Goal: Information Seeking & Learning: Compare options

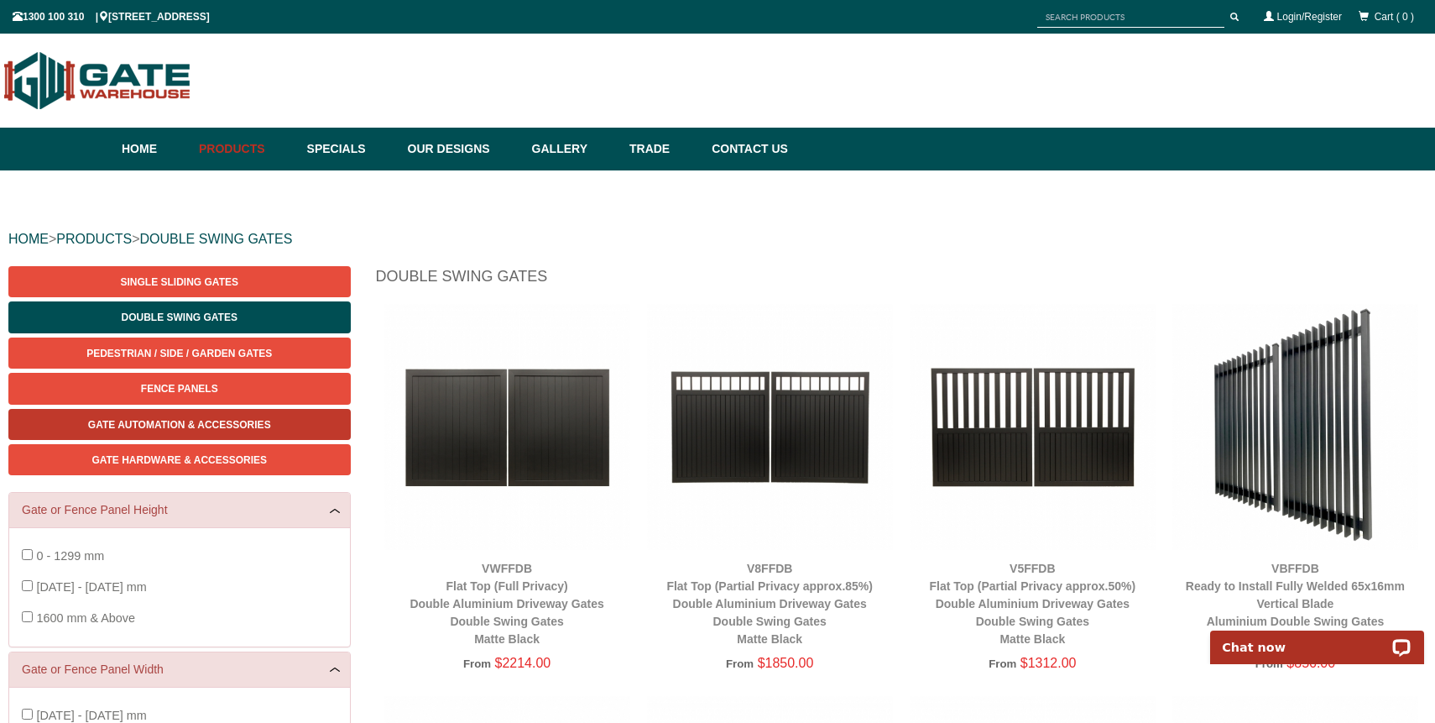
click at [229, 429] on span "Gate Automation & Accessories" at bounding box center [179, 425] width 183 height 12
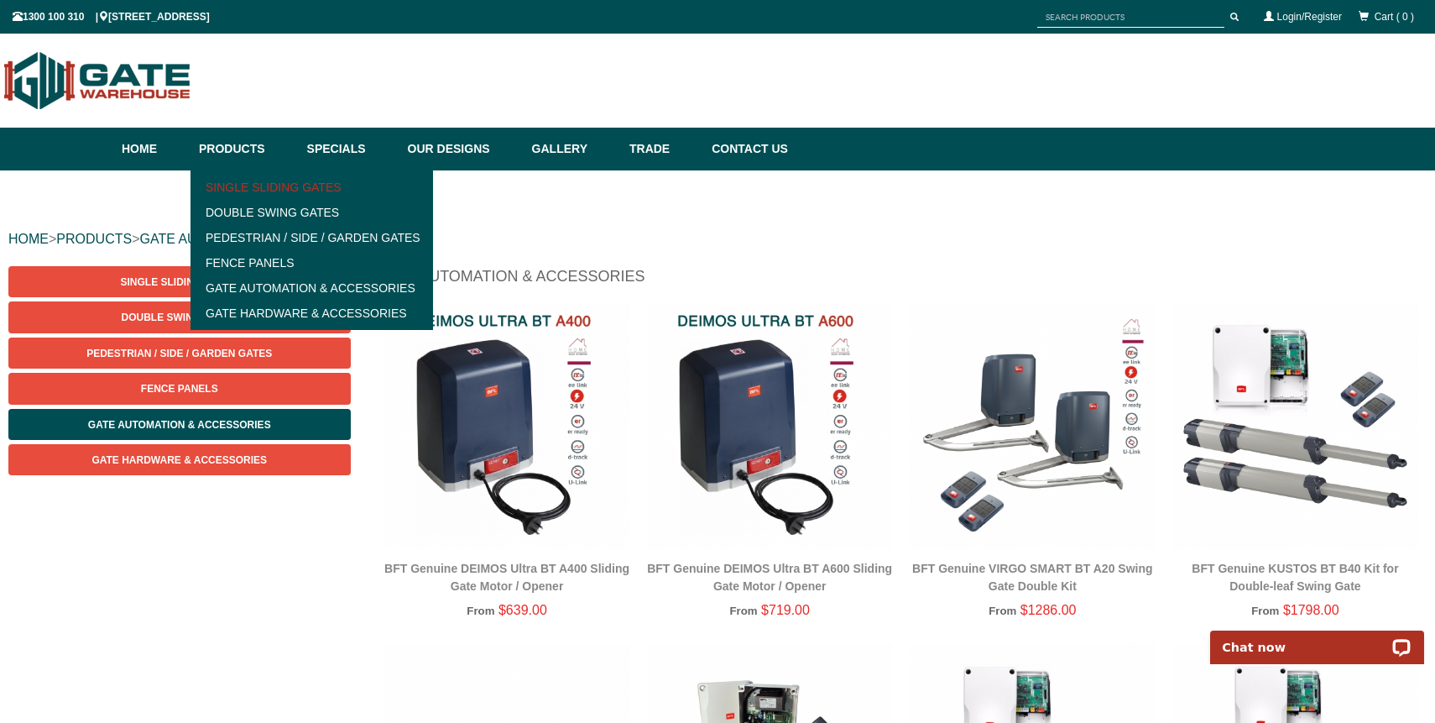
click at [255, 186] on link "Single Sliding Gates" at bounding box center [312, 187] width 232 height 25
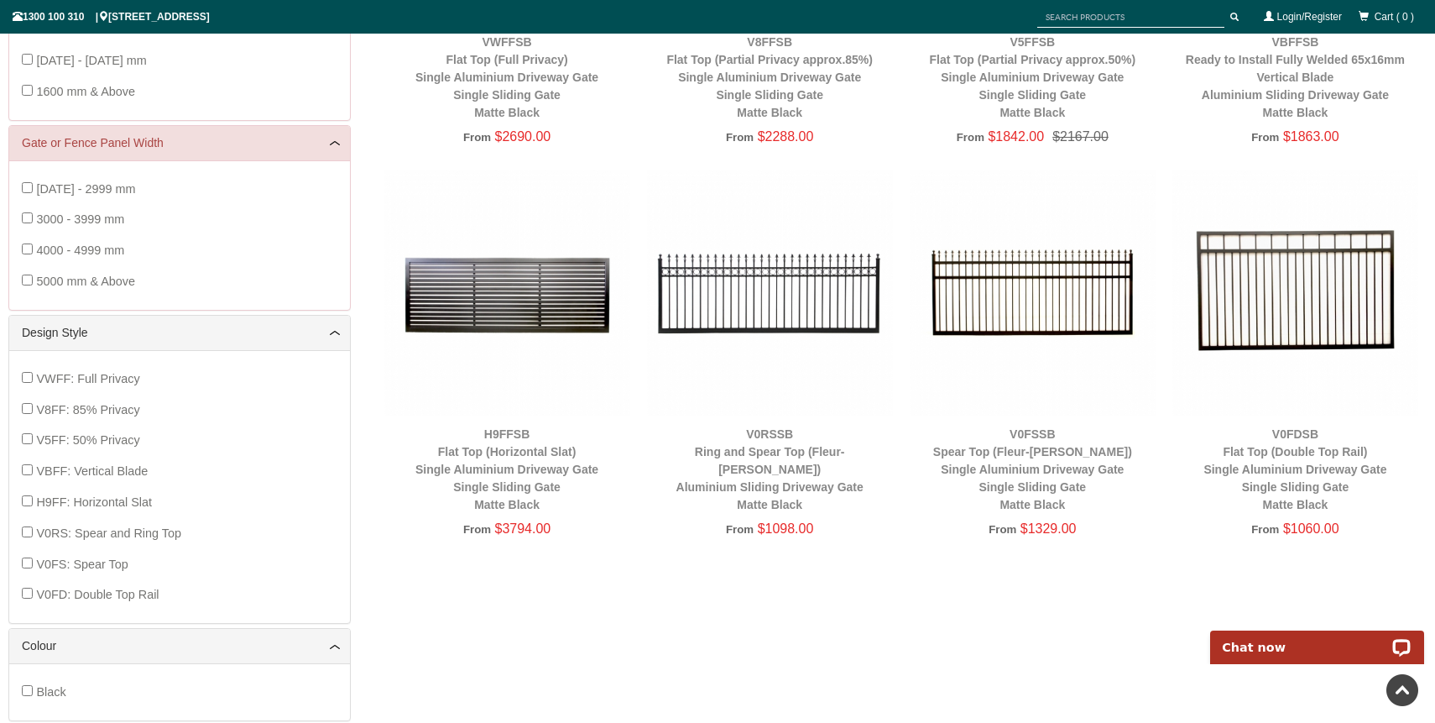
scroll to position [528, 0]
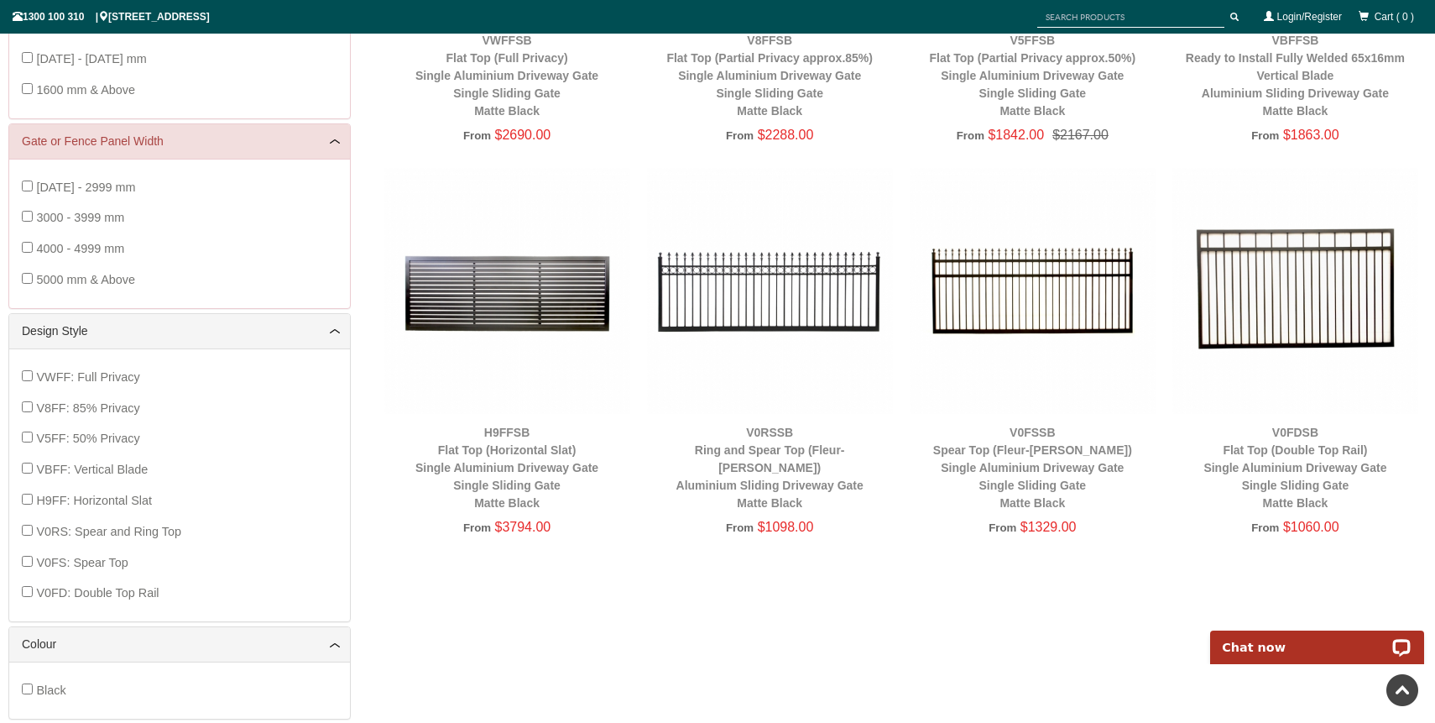
click at [520, 330] on img at bounding box center [507, 291] width 246 height 246
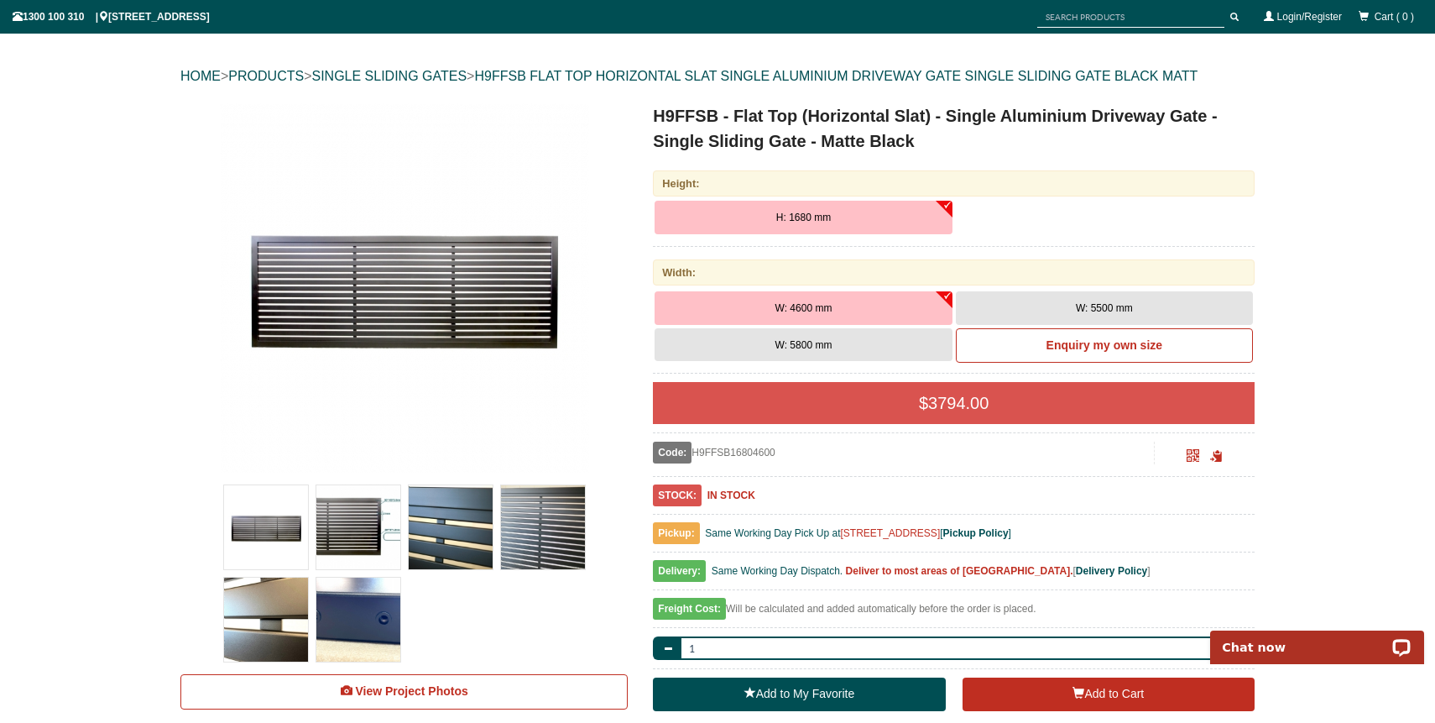
click at [268, 545] on img at bounding box center [266, 527] width 84 height 84
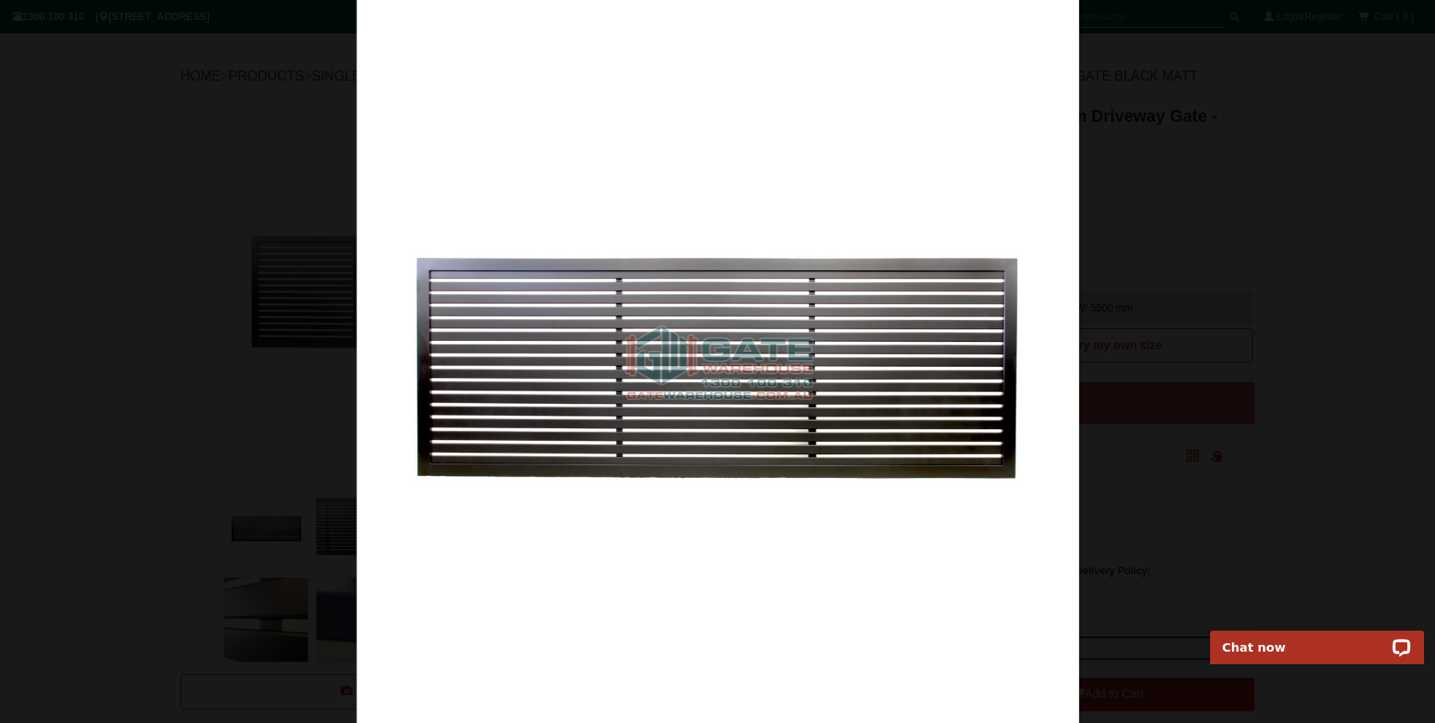
click at [722, 520] on img at bounding box center [718, 361] width 723 height 723
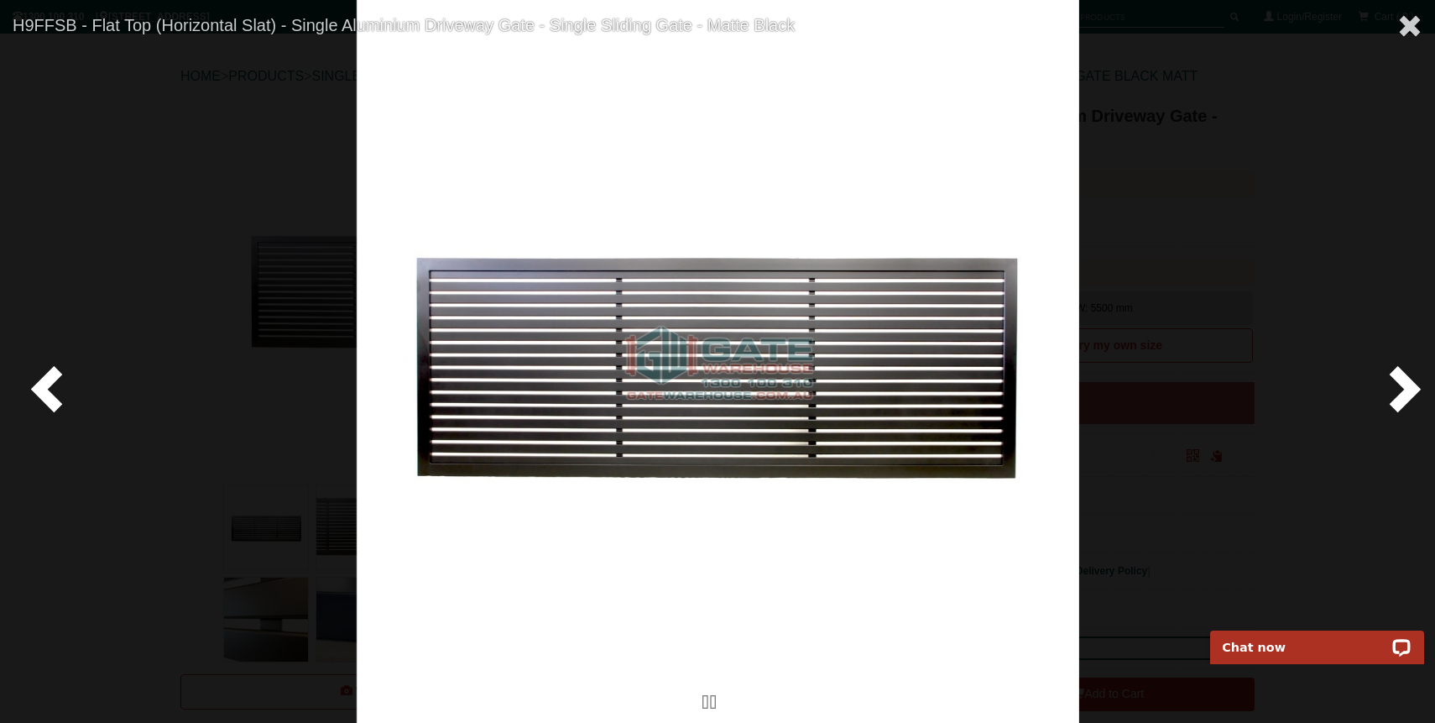
click at [1401, 396] on span at bounding box center [1401, 388] width 50 height 50
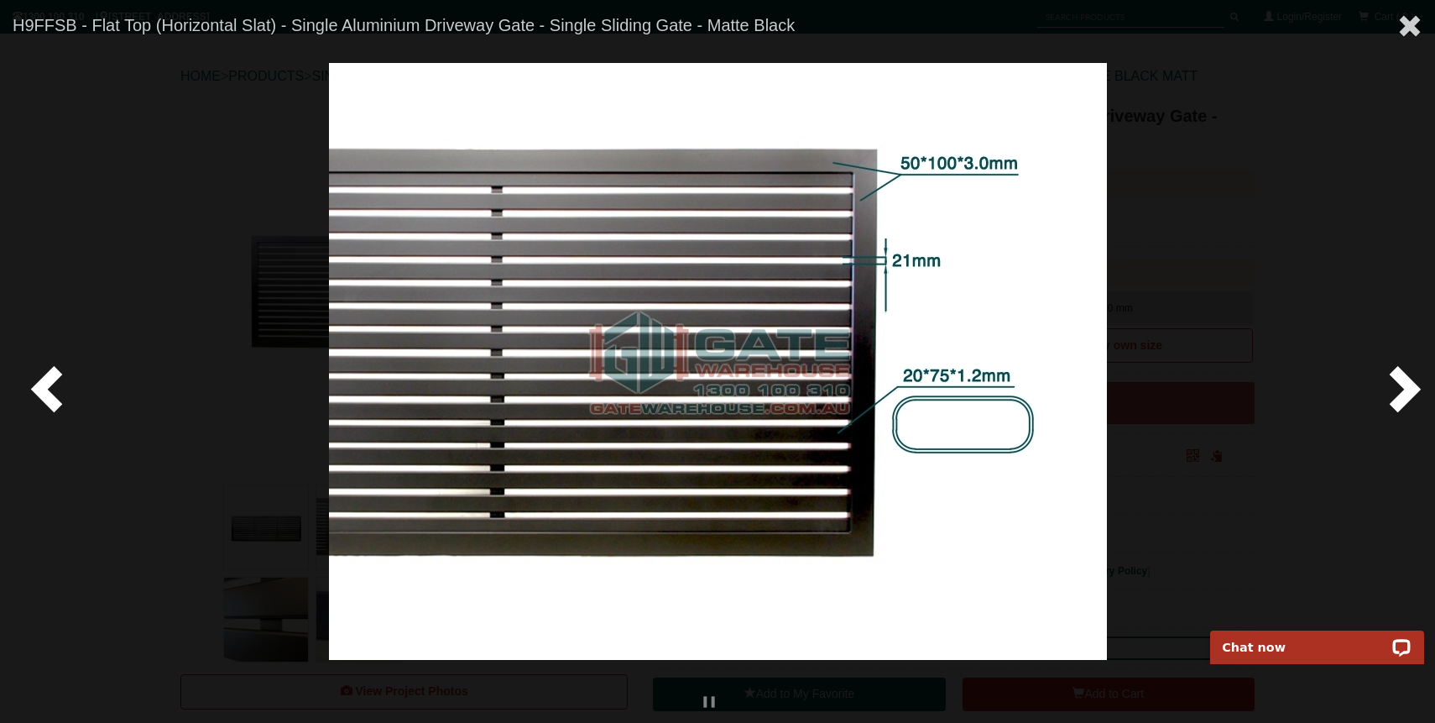
click at [1401, 396] on span at bounding box center [1401, 388] width 50 height 50
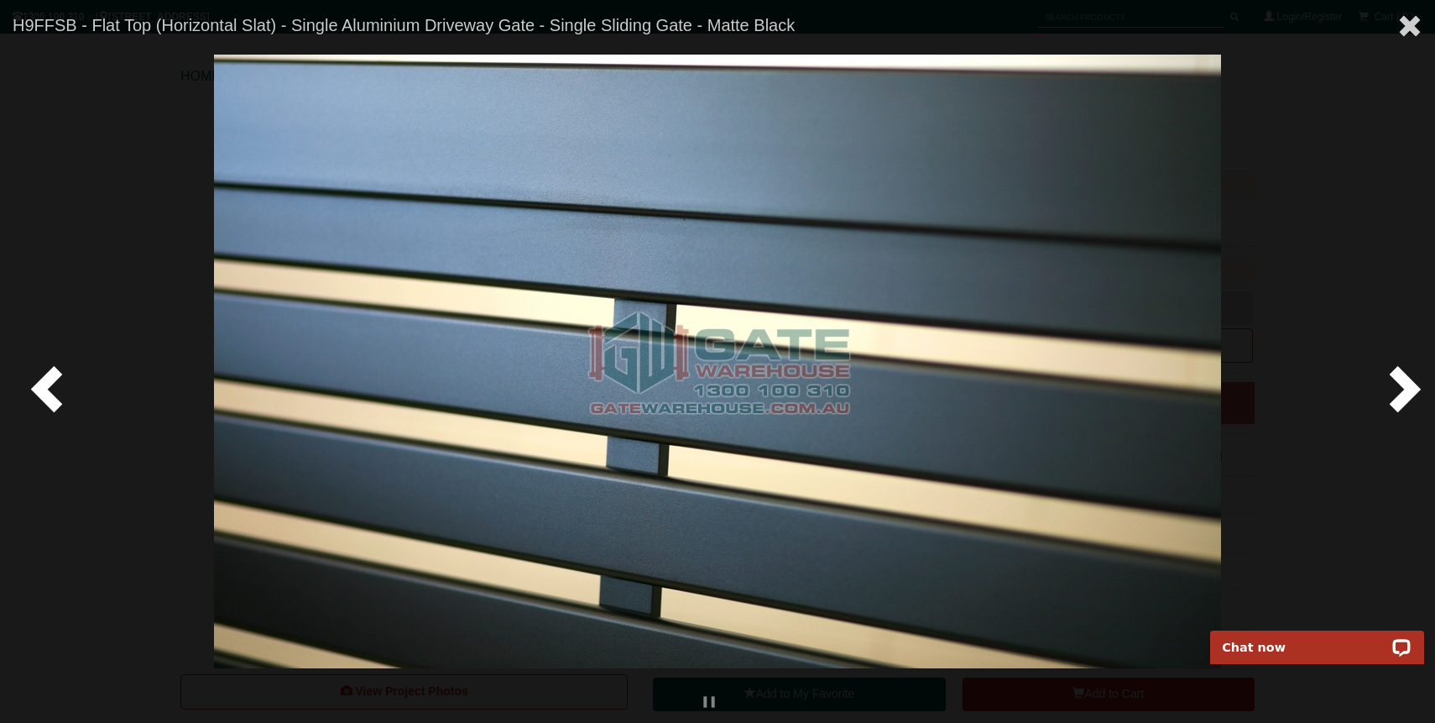
click at [1400, 396] on span at bounding box center [1401, 388] width 50 height 50
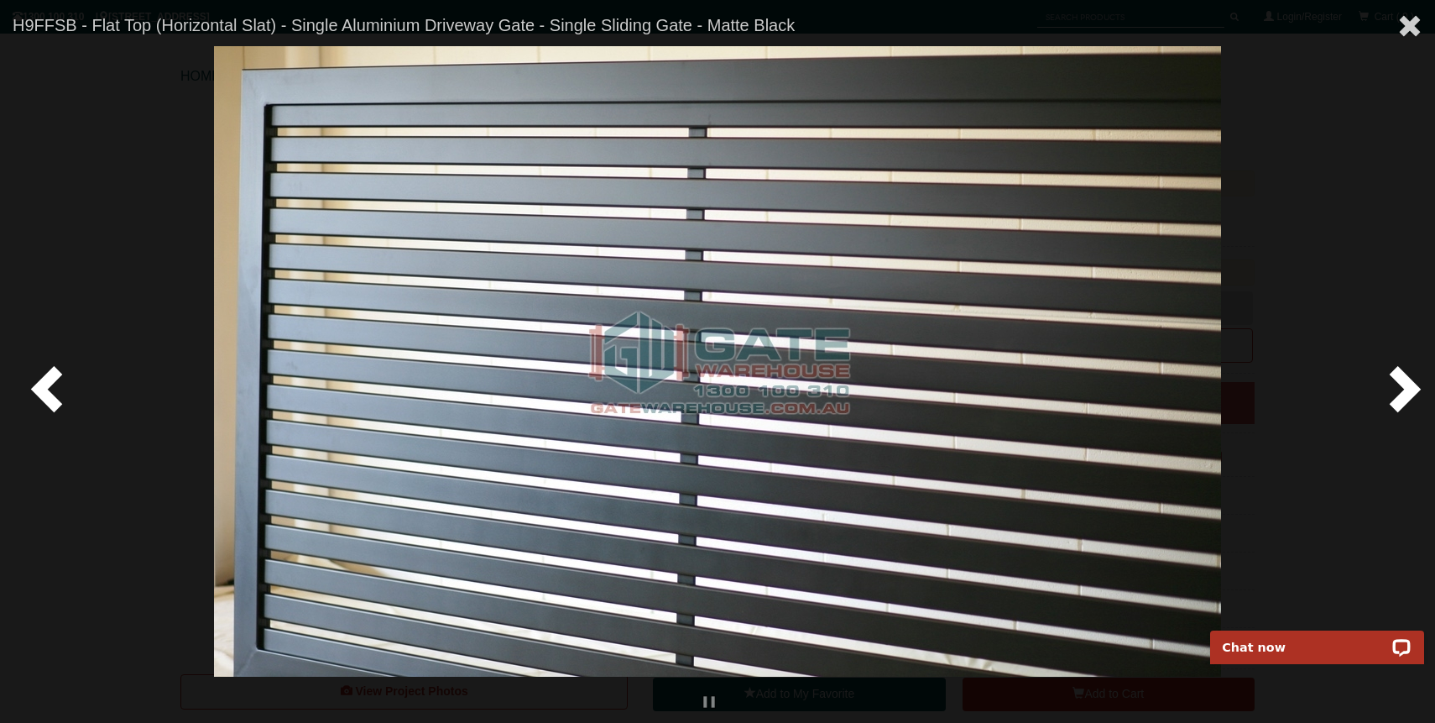
click at [1400, 396] on span at bounding box center [1401, 388] width 50 height 50
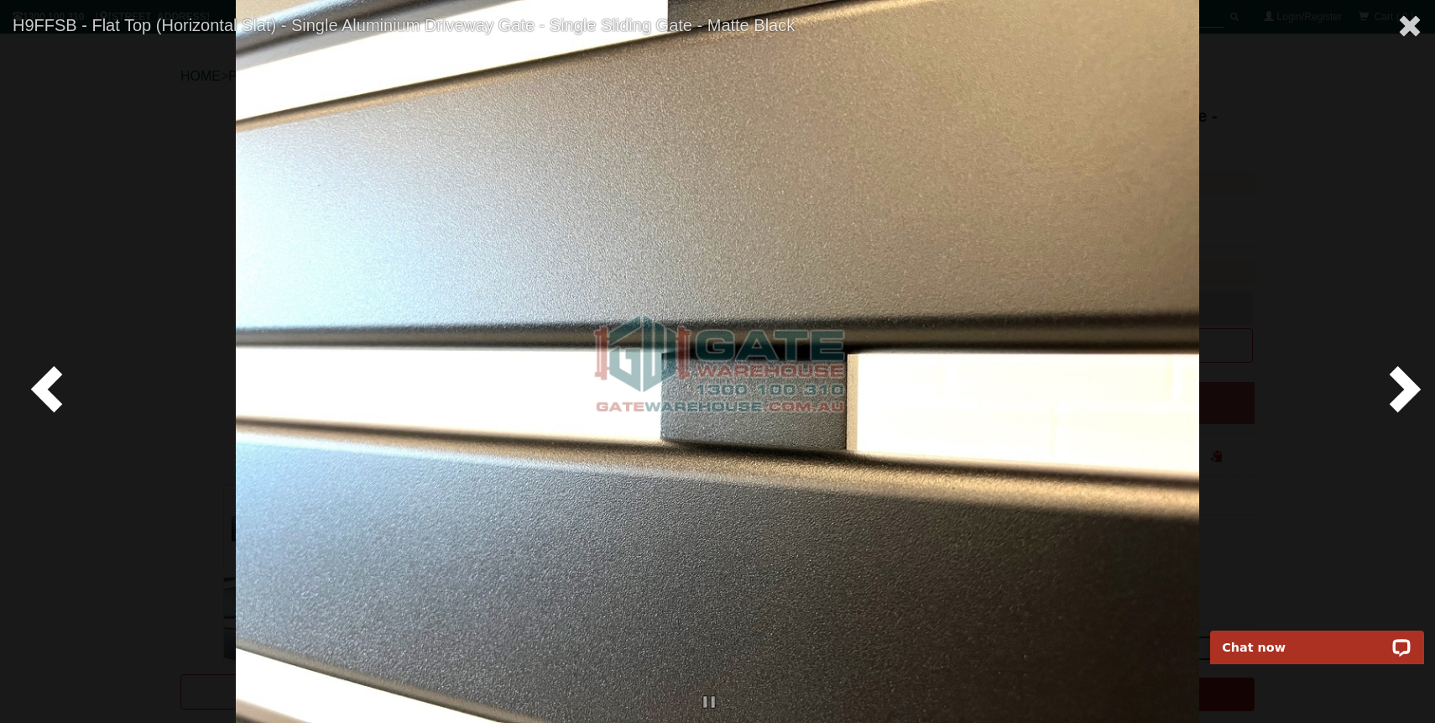
click at [1400, 396] on span at bounding box center [1401, 388] width 50 height 50
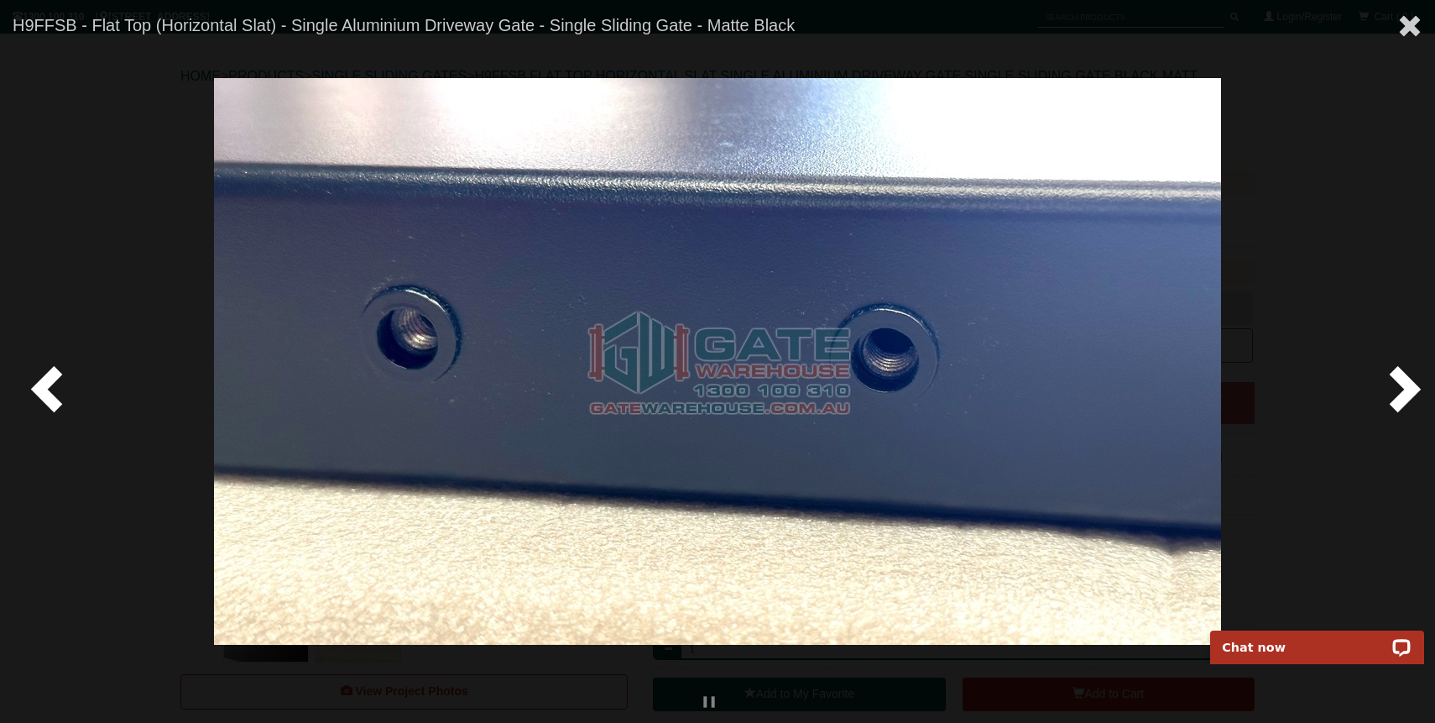
click at [1400, 396] on span at bounding box center [1401, 388] width 50 height 50
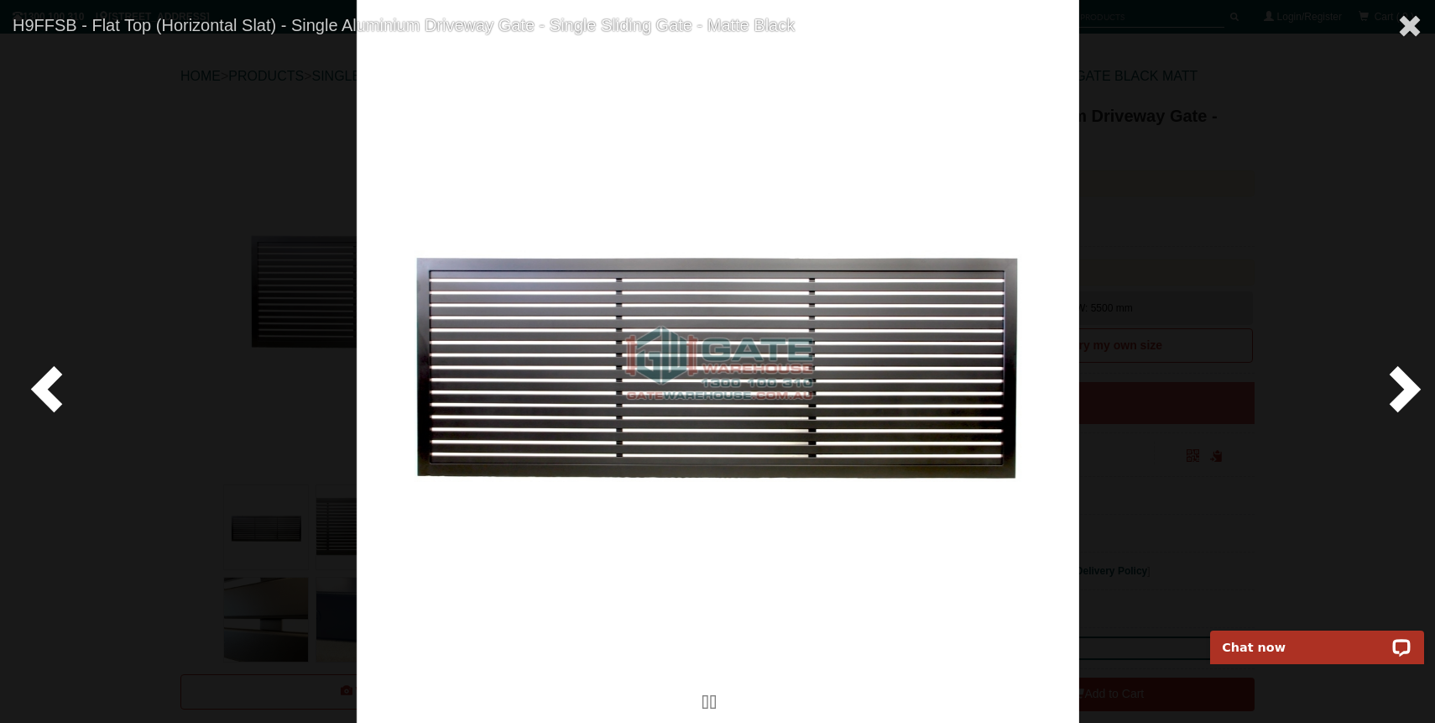
click at [1400, 396] on span at bounding box center [1401, 388] width 50 height 50
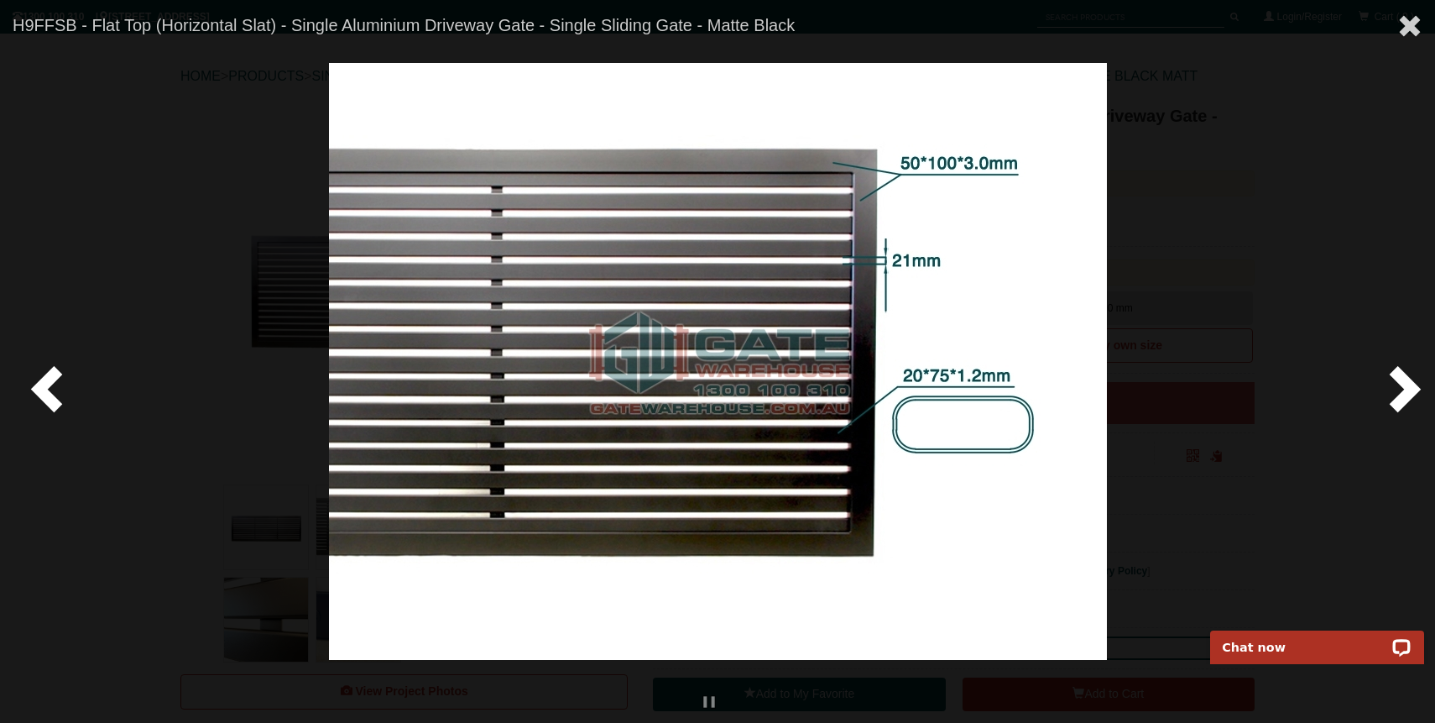
click at [1400, 396] on span at bounding box center [1401, 388] width 50 height 50
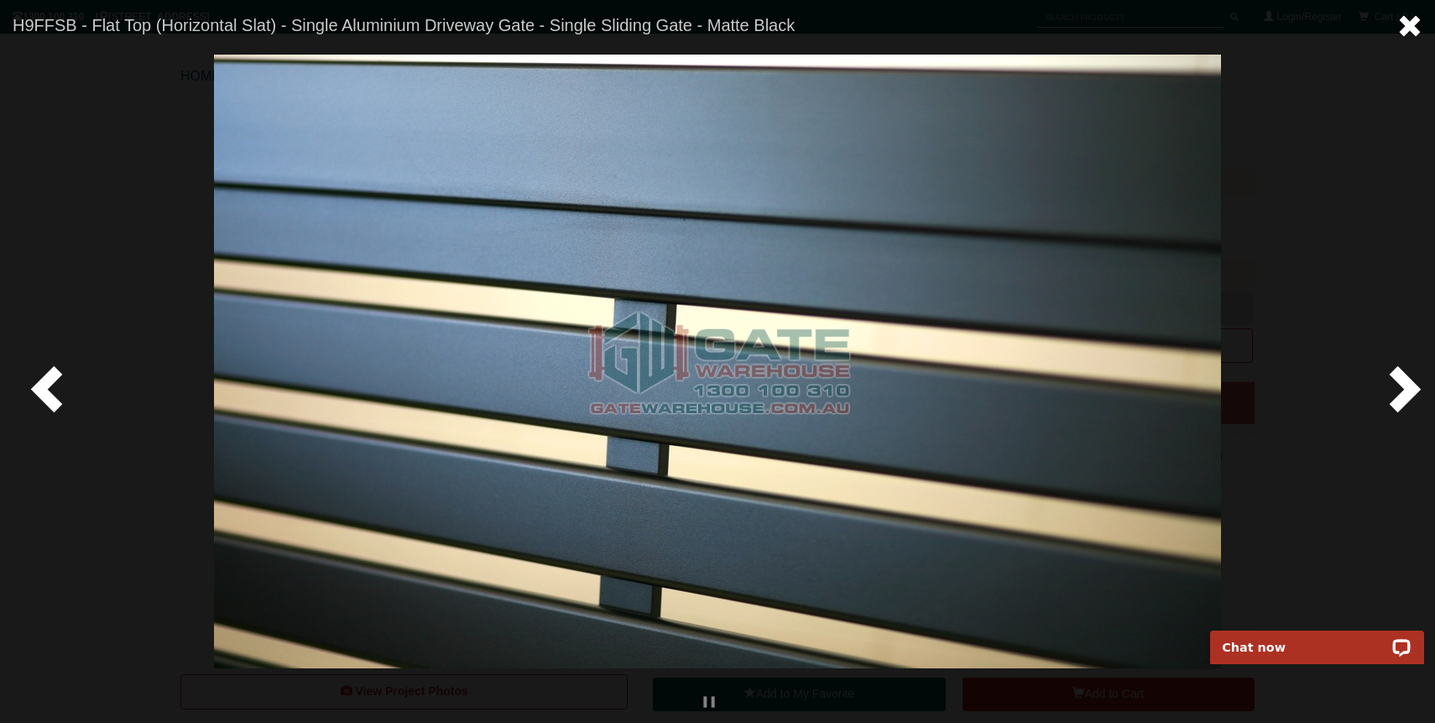
click at [1414, 30] on span at bounding box center [1409, 25] width 25 height 25
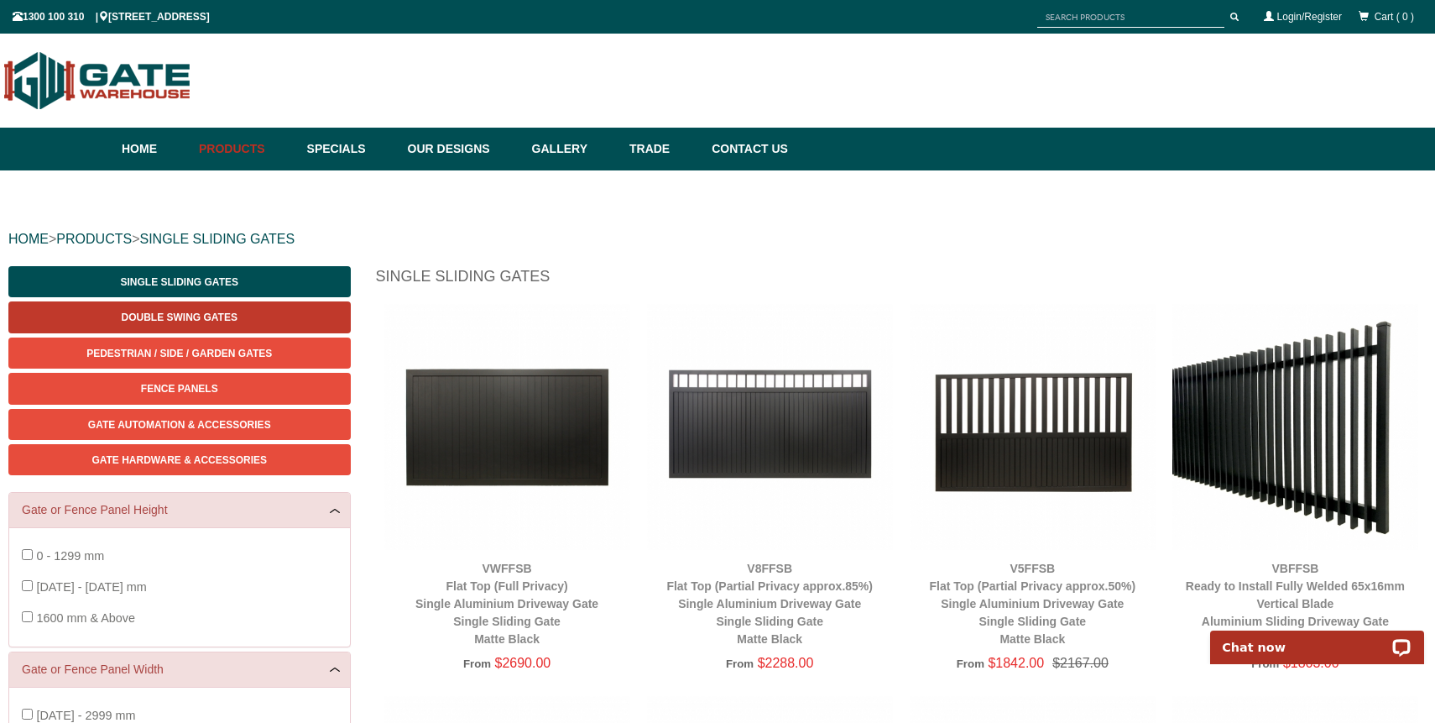
click at [211, 306] on link "Double Swing Gates" at bounding box center [179, 316] width 342 height 31
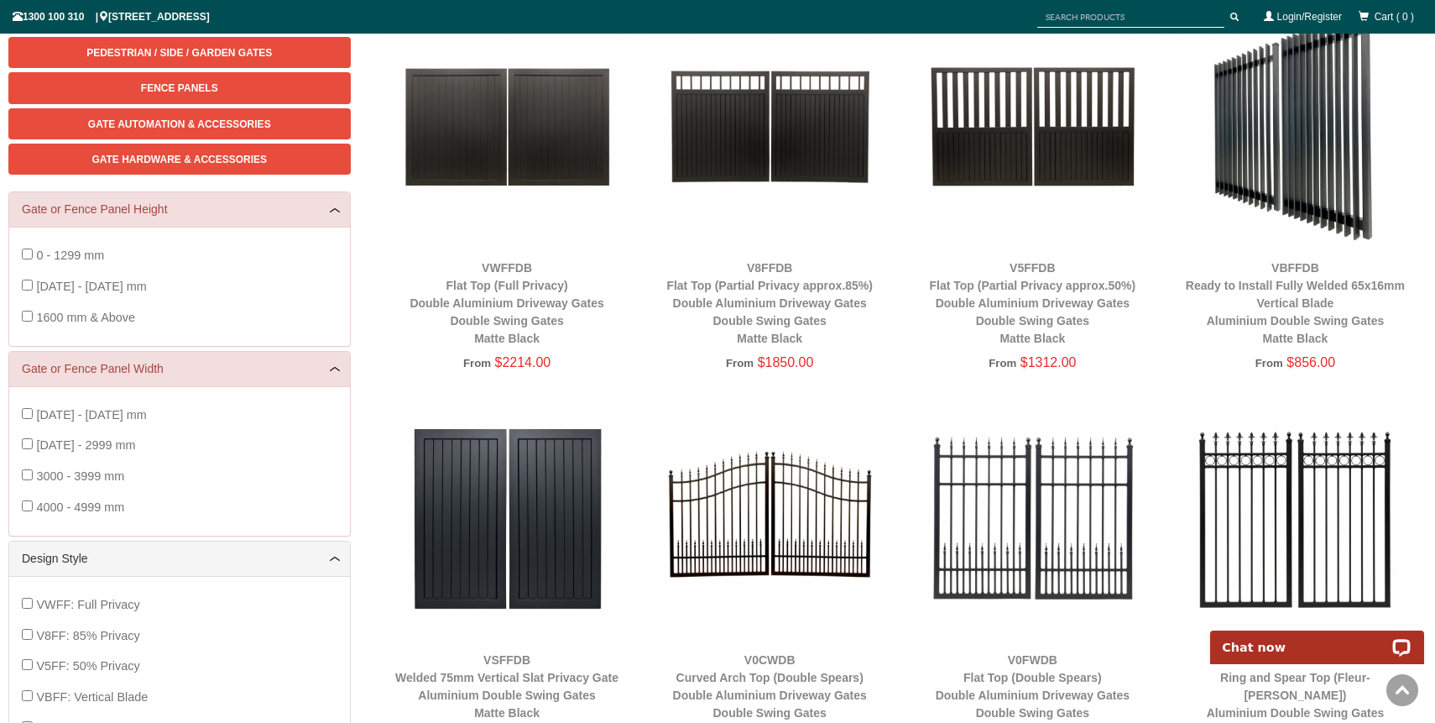
scroll to position [337, 0]
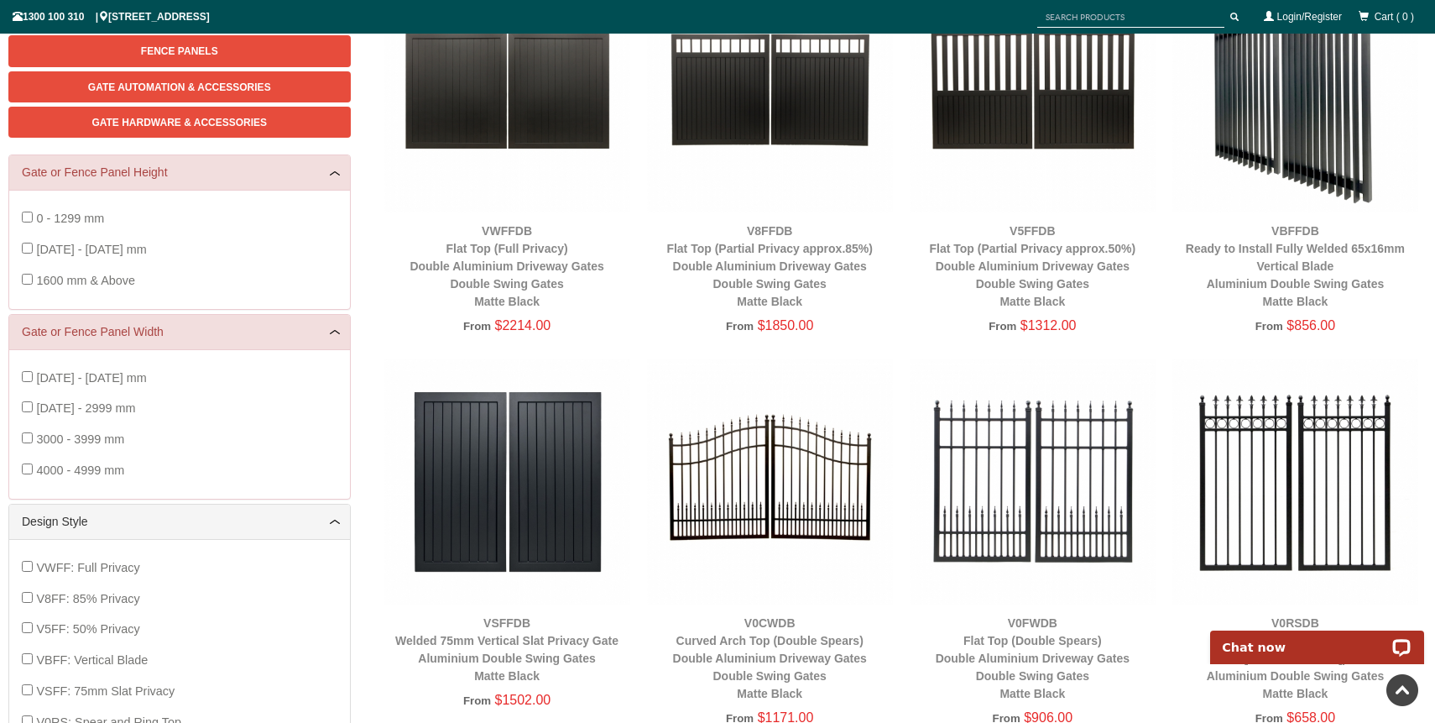
click at [1348, 123] on img at bounding box center [1295, 89] width 246 height 246
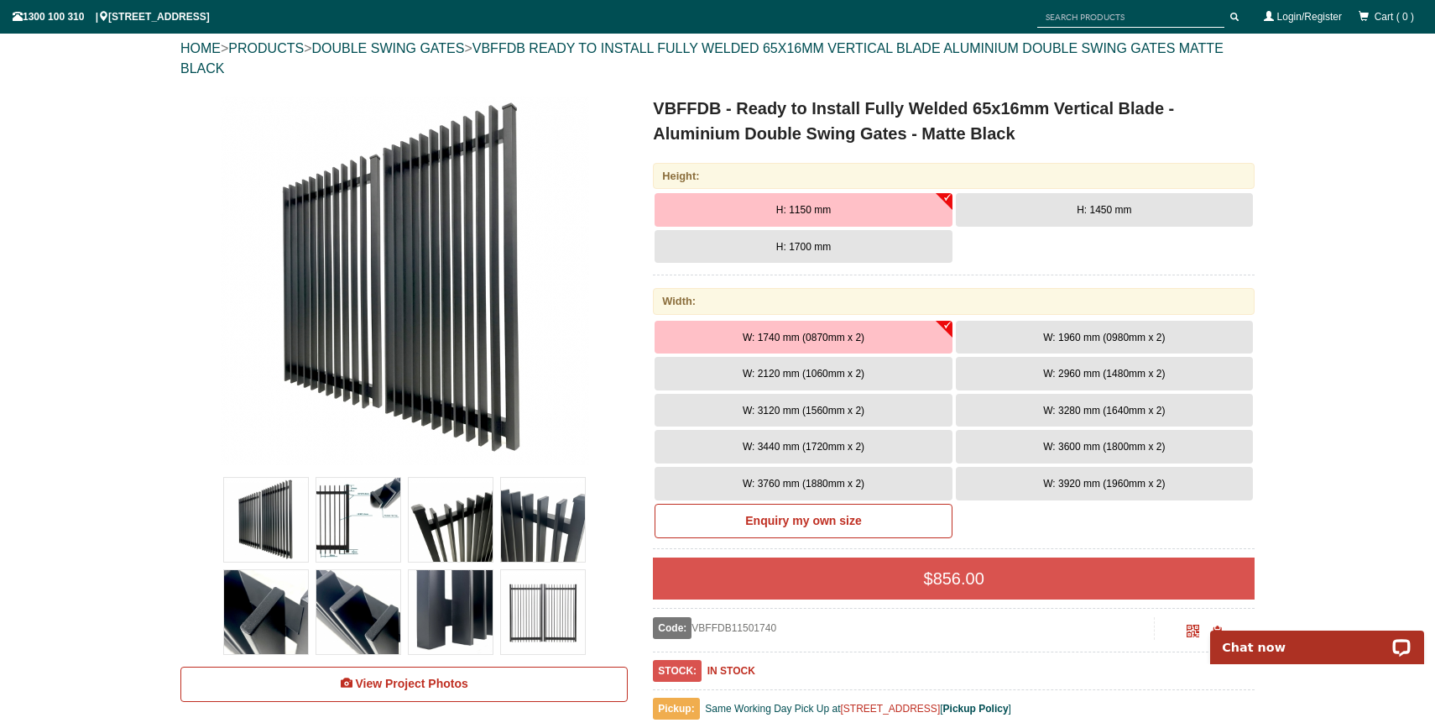
click at [271, 524] on img at bounding box center [266, 519] width 84 height 84
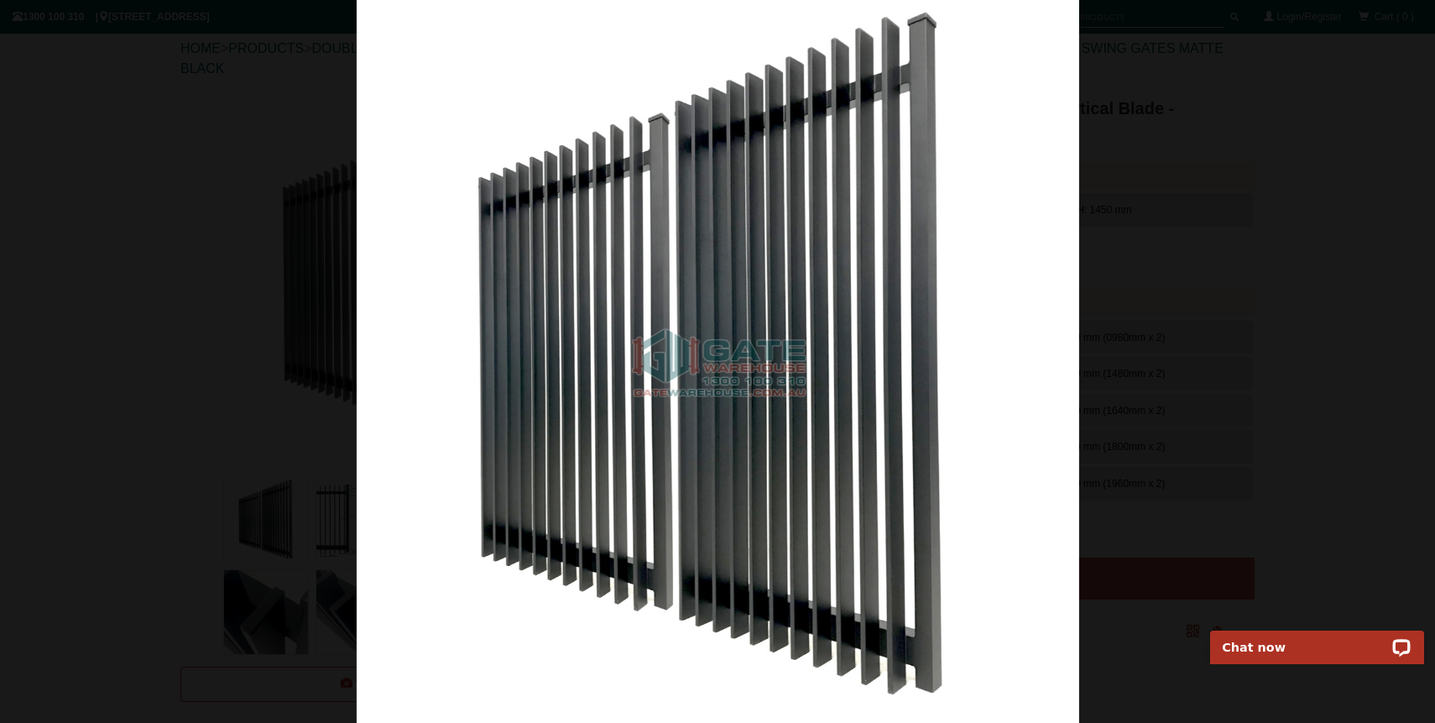
click at [1292, 356] on div at bounding box center [717, 361] width 1435 height 723
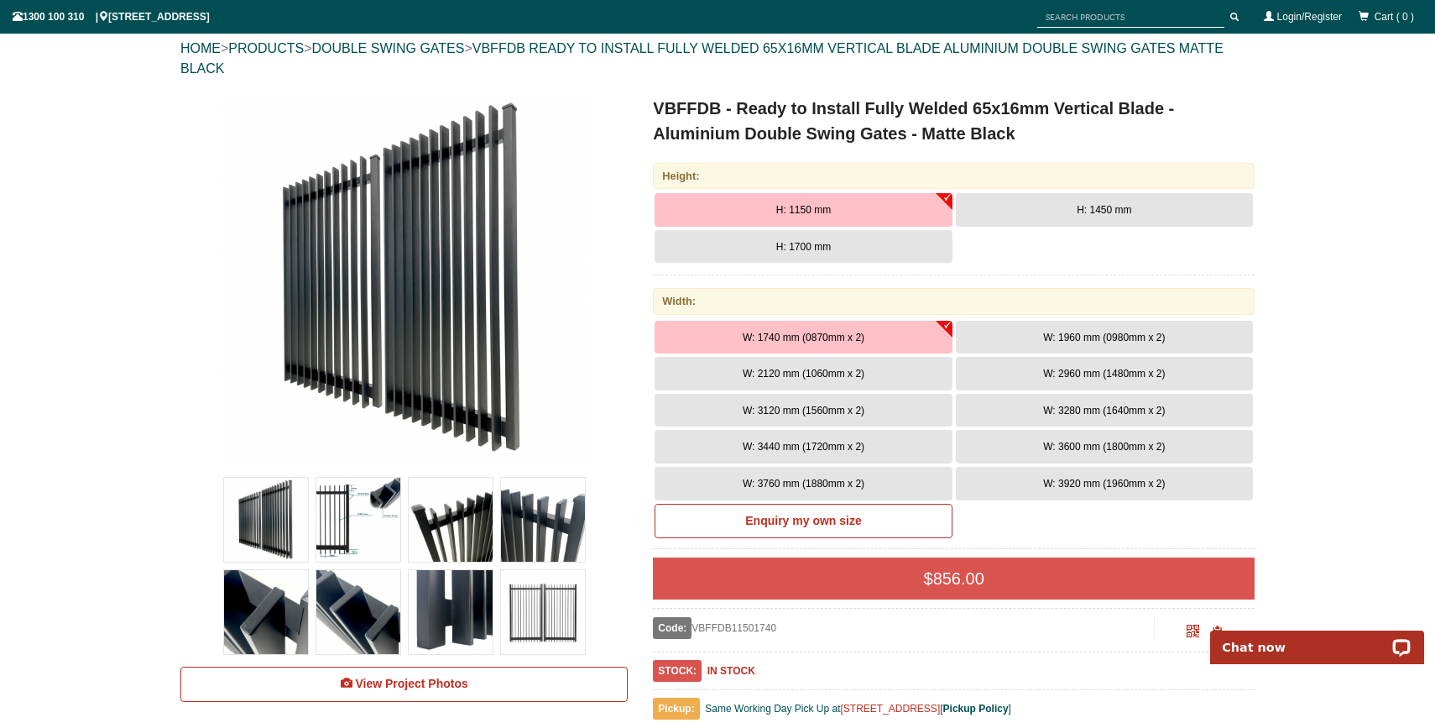
click at [339, 515] on img at bounding box center [358, 519] width 84 height 84
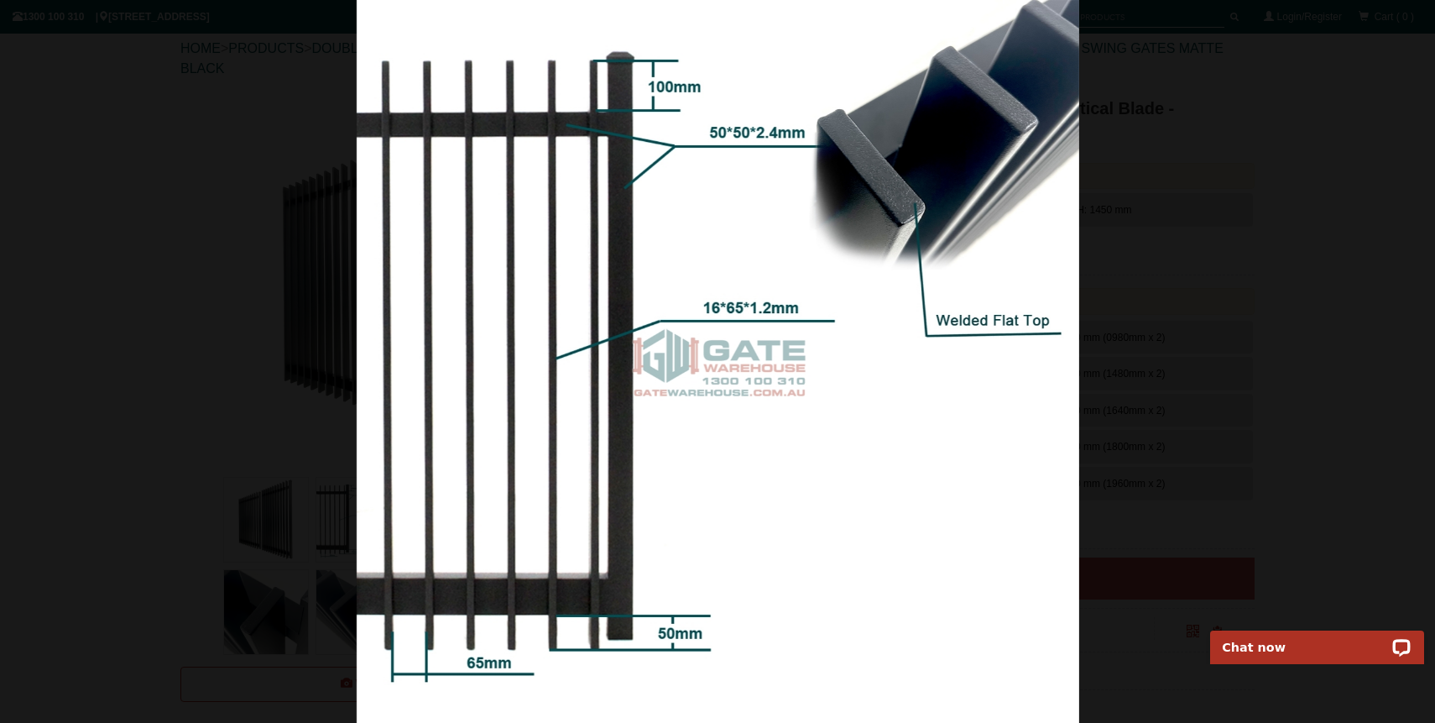
click at [1365, 394] on div at bounding box center [717, 361] width 1435 height 723
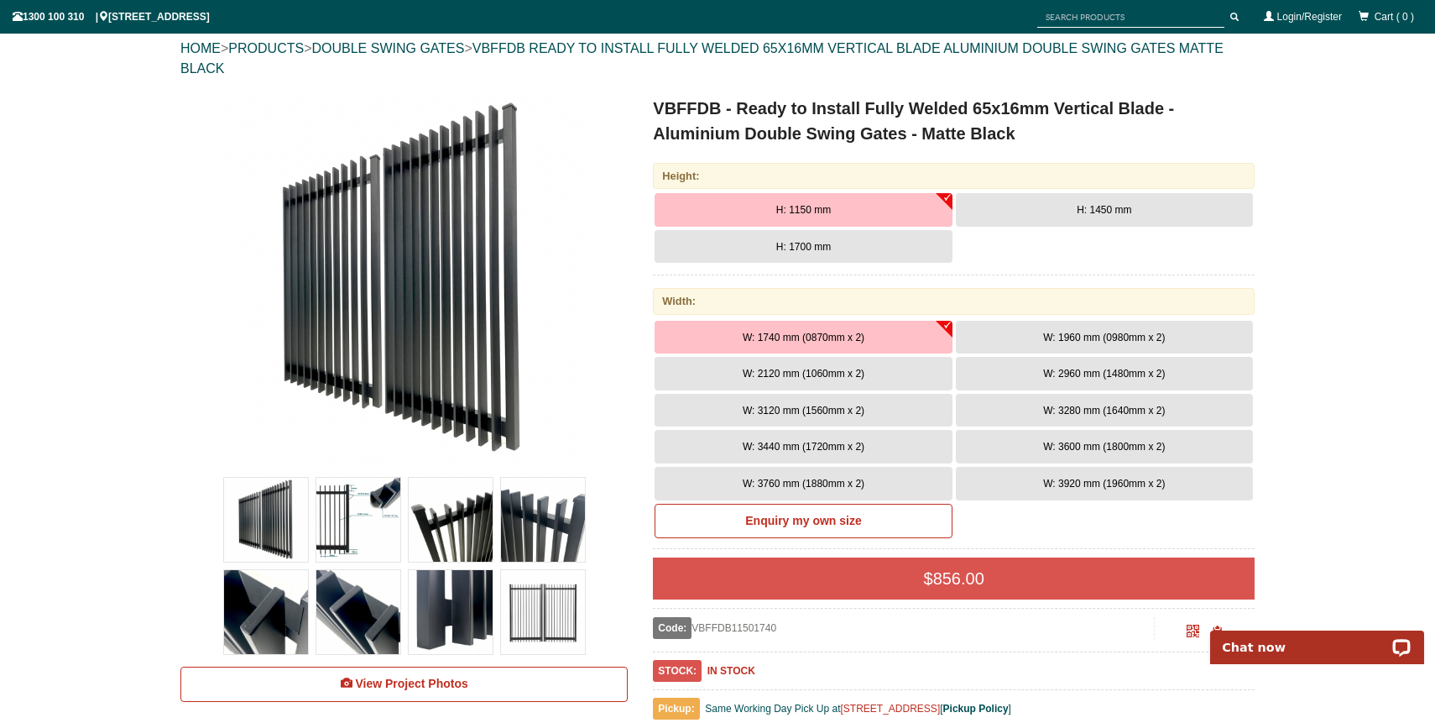
click at [414, 530] on img at bounding box center [451, 519] width 84 height 84
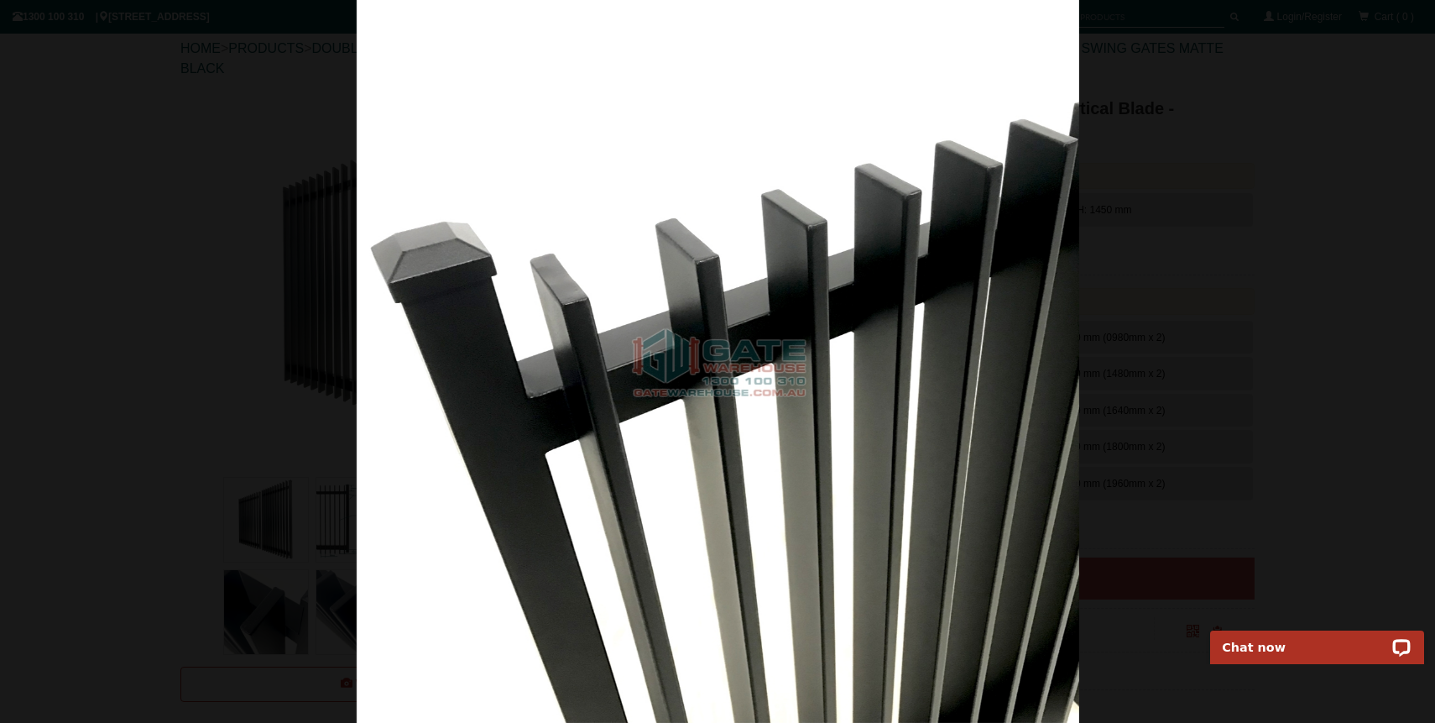
click at [286, 495] on div at bounding box center [717, 361] width 1435 height 723
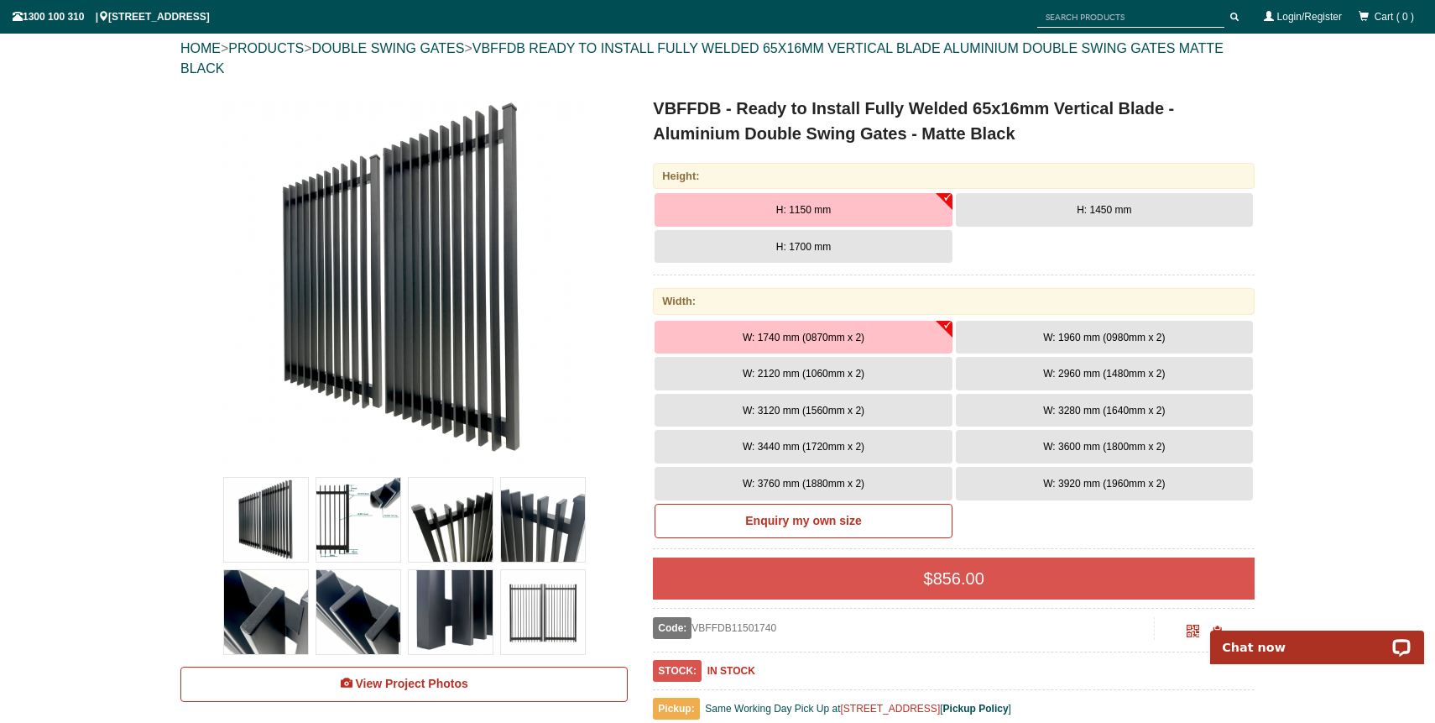
click at [502, 537] on img at bounding box center [543, 519] width 84 height 84
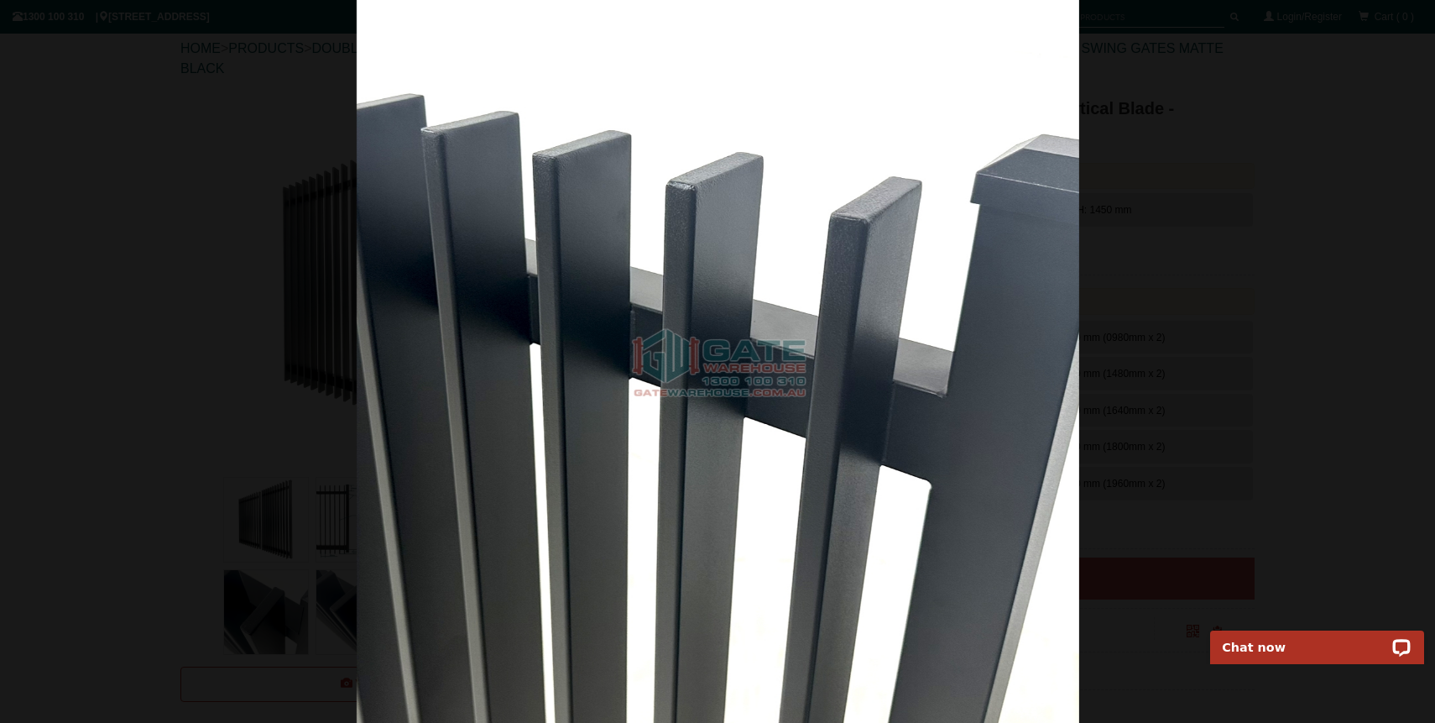
click at [181, 443] on div at bounding box center [717, 361] width 1435 height 723
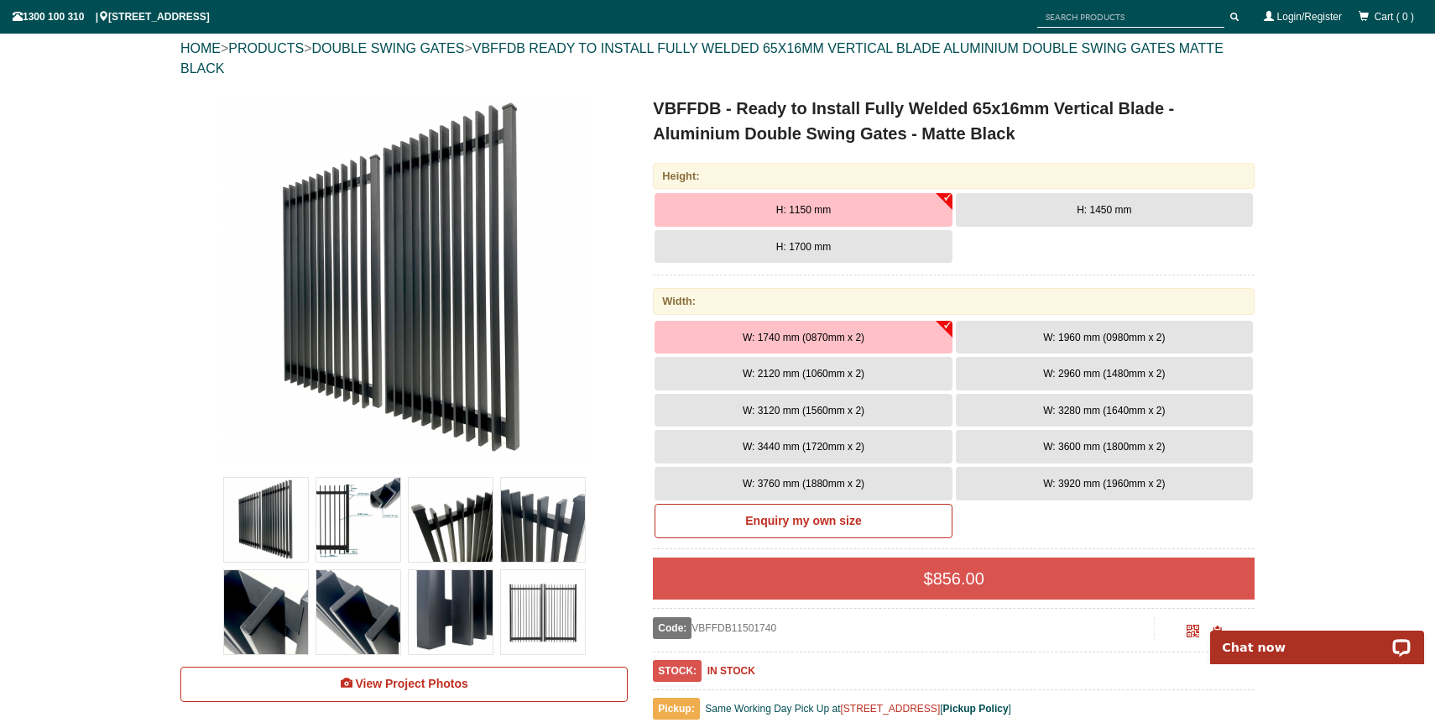
click at [352, 623] on img at bounding box center [358, 612] width 84 height 84
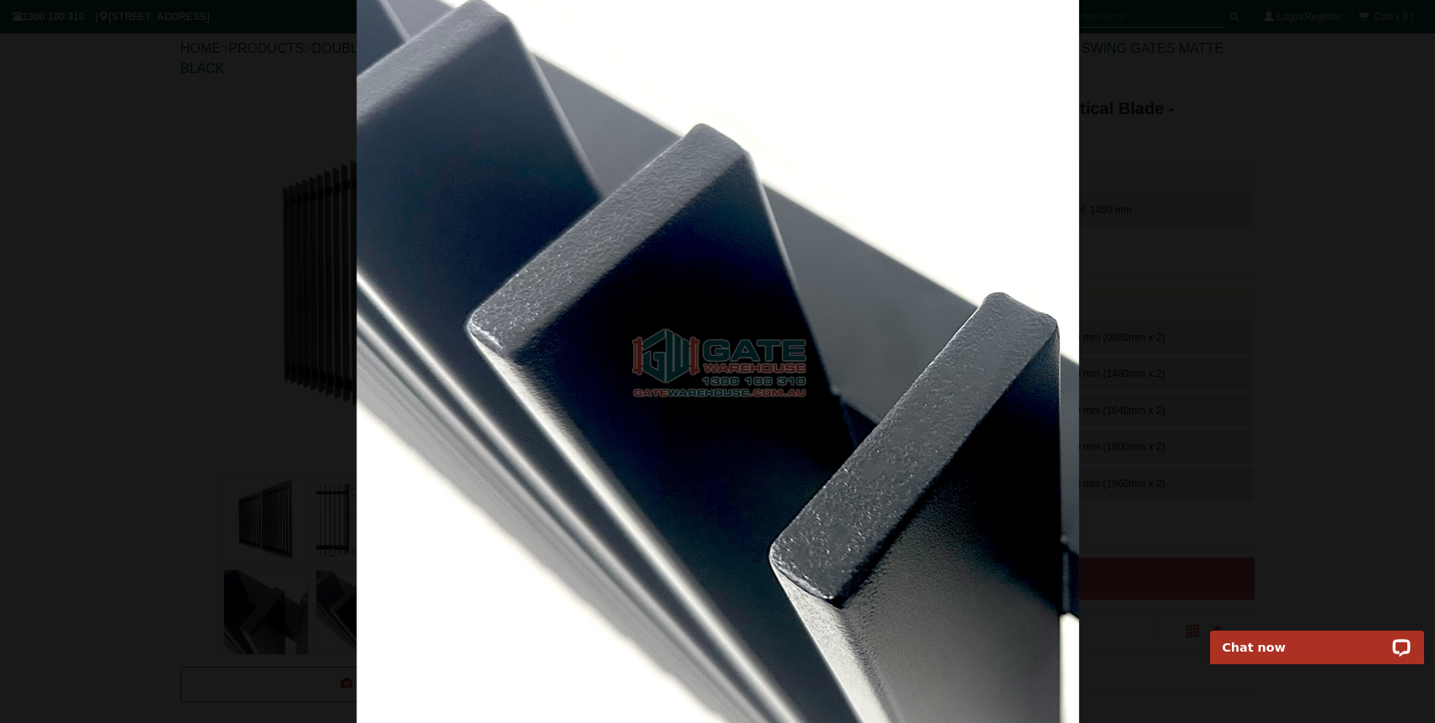
click at [177, 502] on div at bounding box center [717, 361] width 1435 height 723
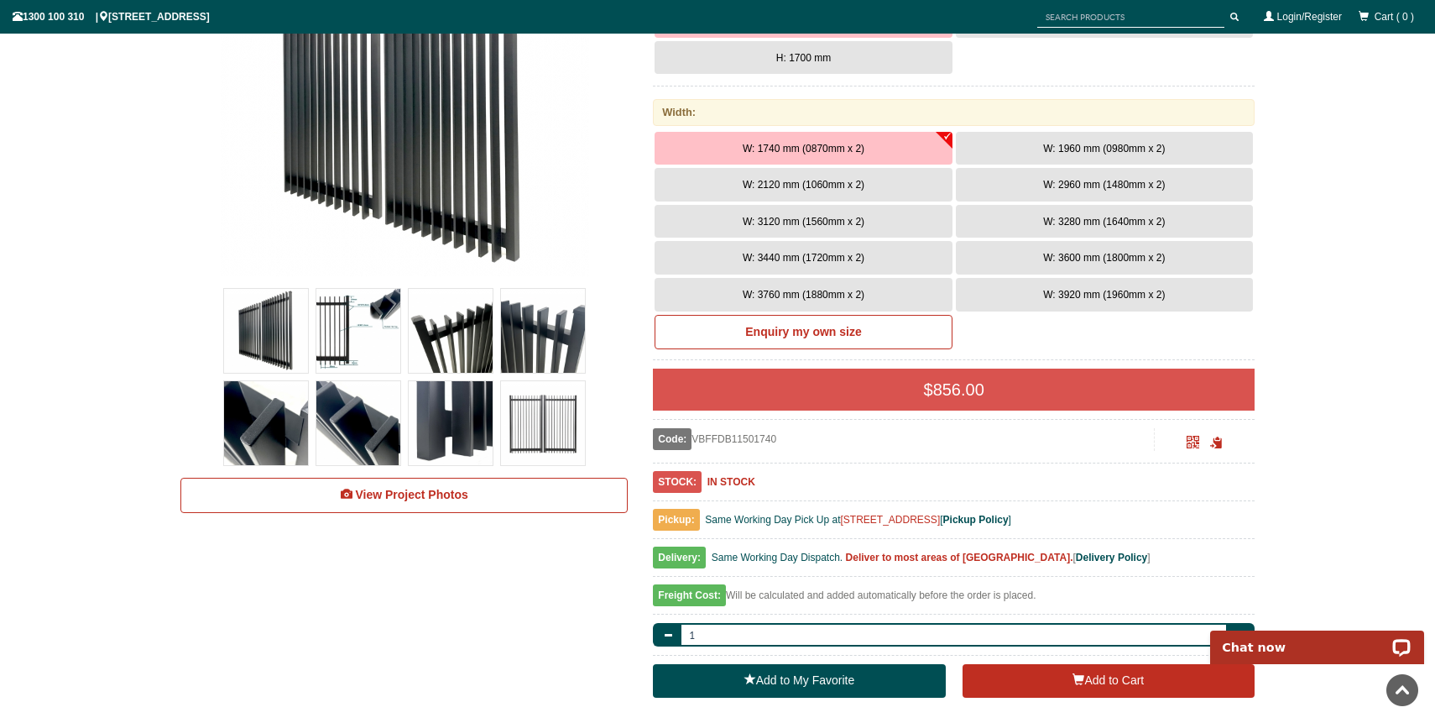
scroll to position [430, 0]
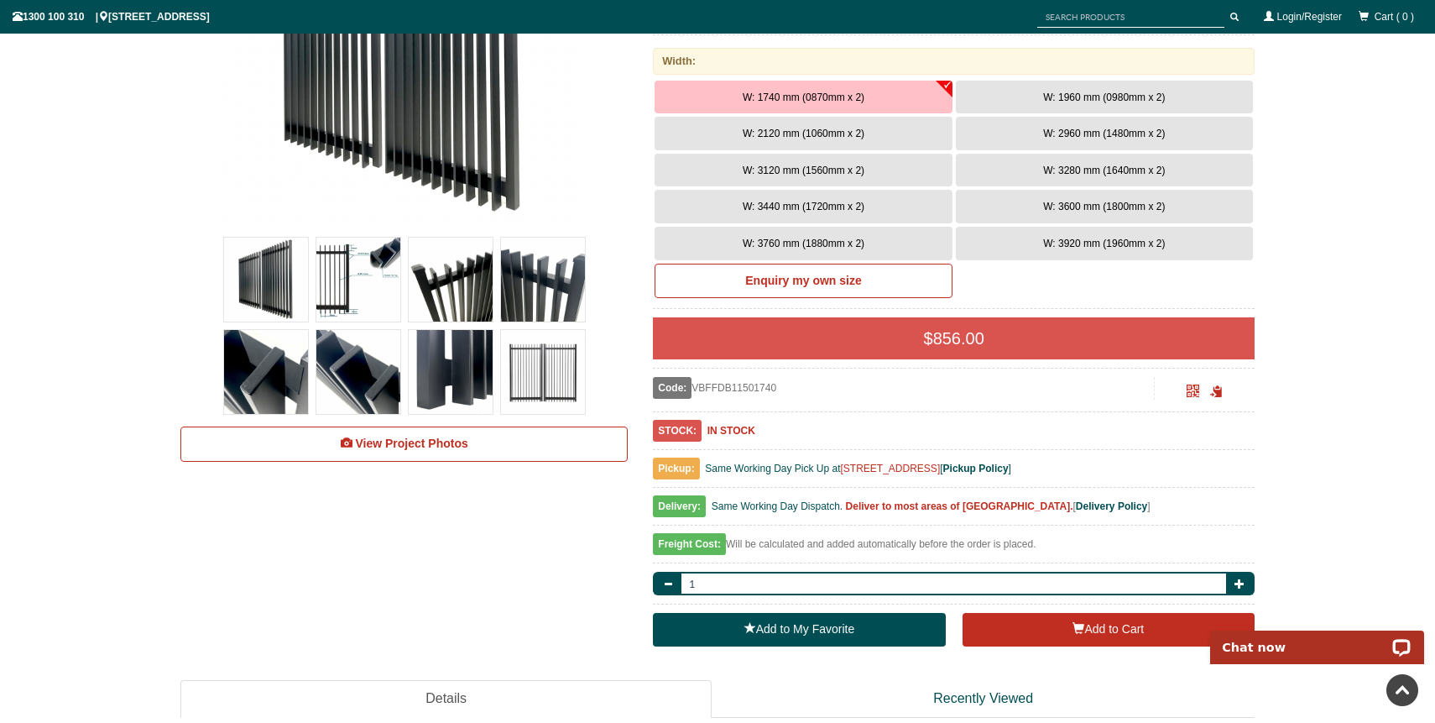
click at [487, 394] on img at bounding box center [451, 372] width 84 height 84
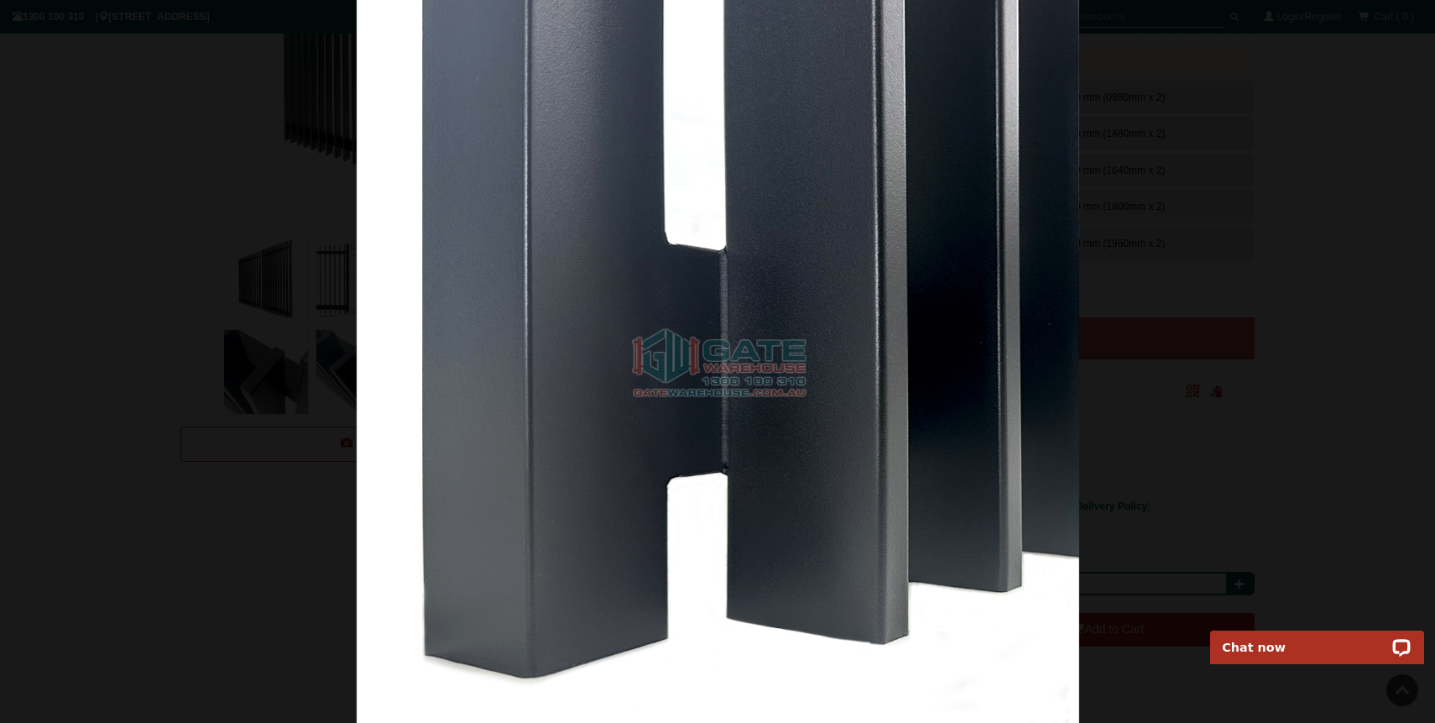
click at [629, 472] on img at bounding box center [718, 361] width 723 height 723
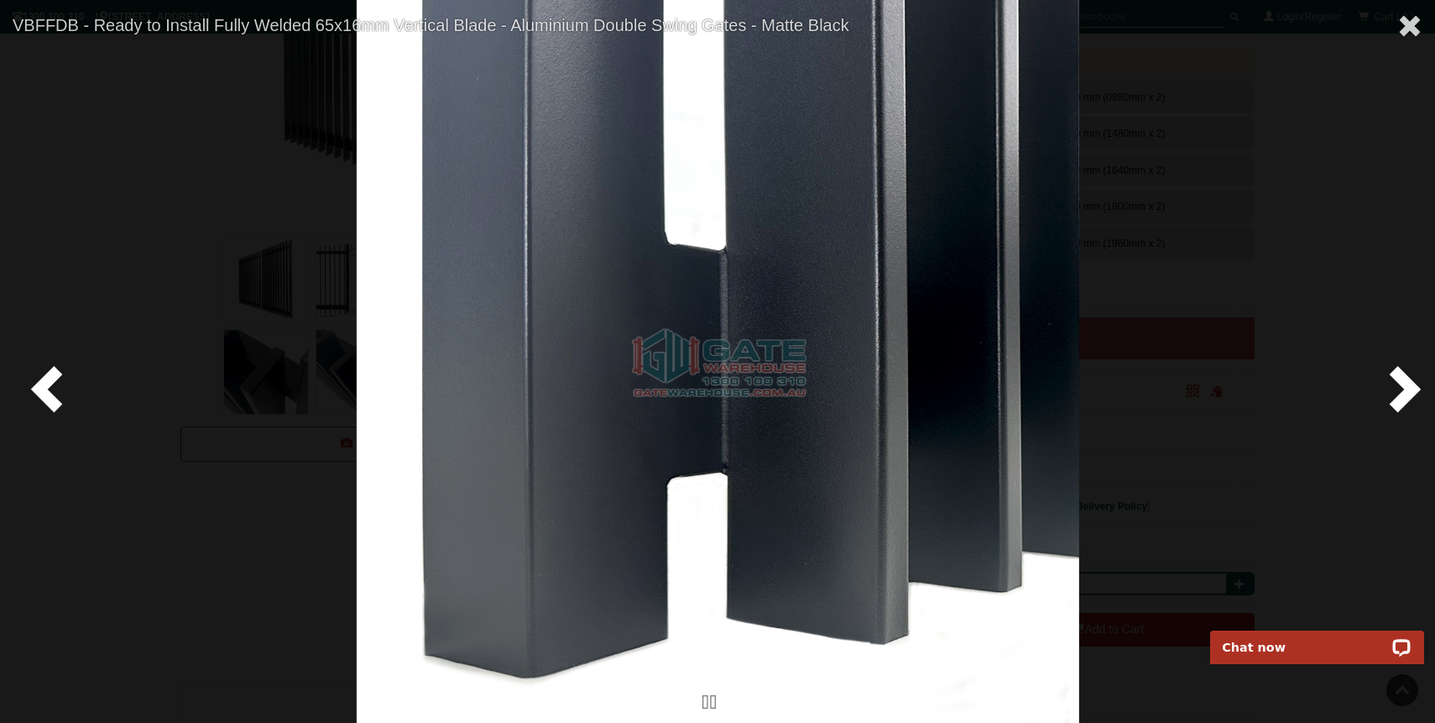
click at [1400, 395] on span at bounding box center [1401, 388] width 50 height 50
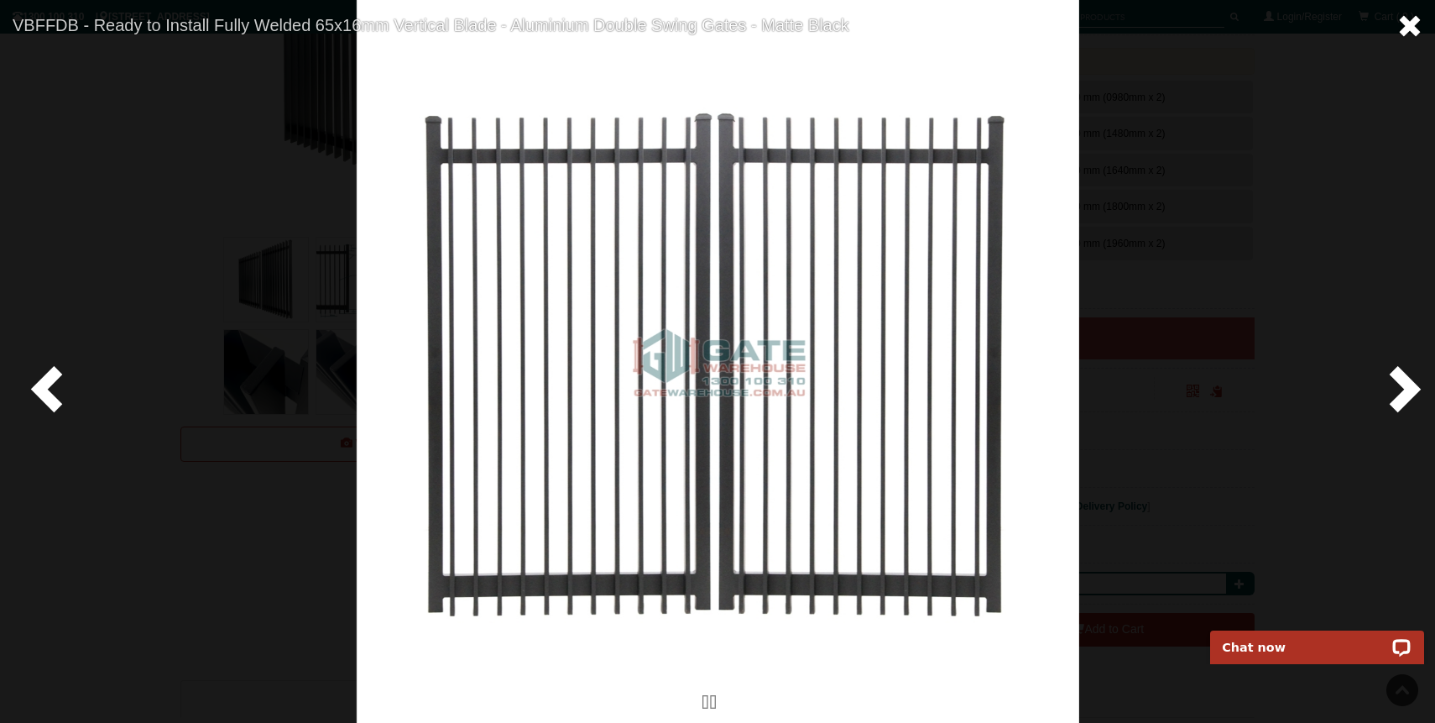
click at [1410, 18] on span at bounding box center [1409, 25] width 25 height 25
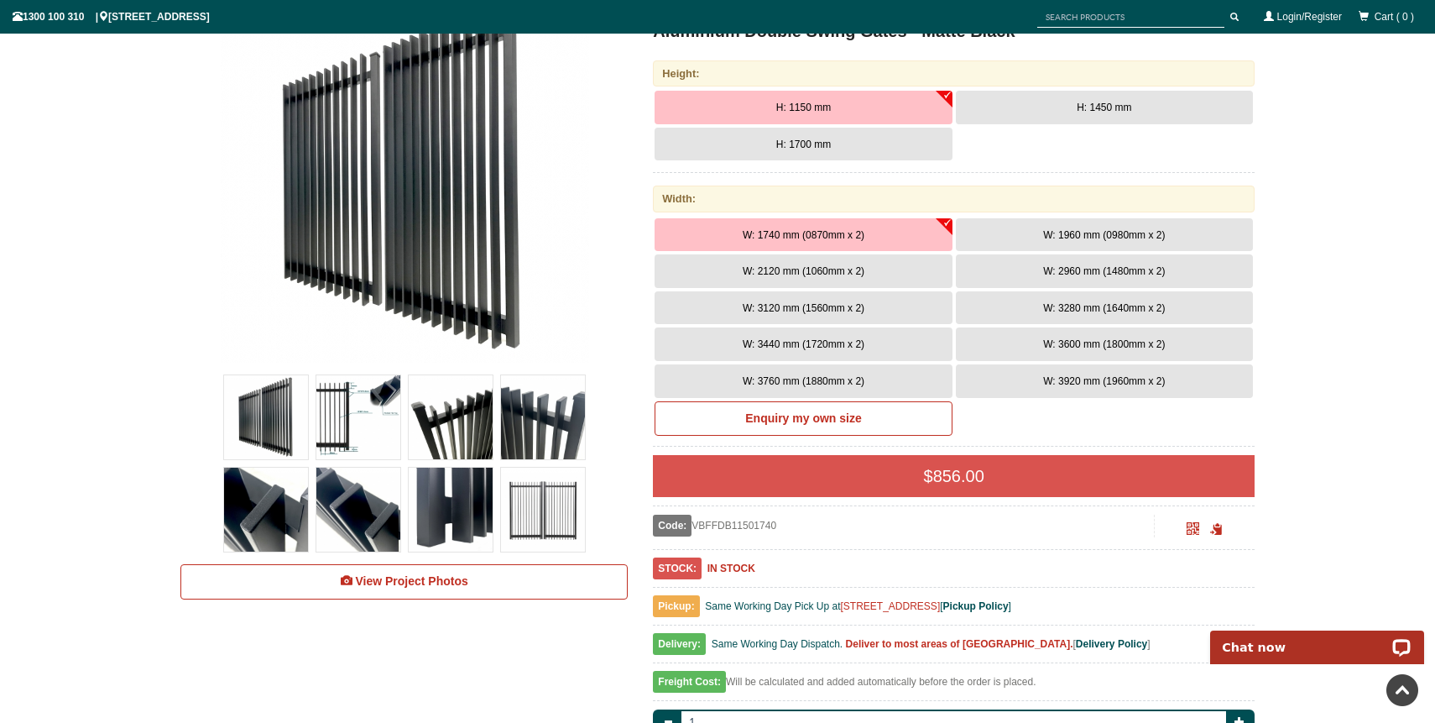
scroll to position [276, 0]
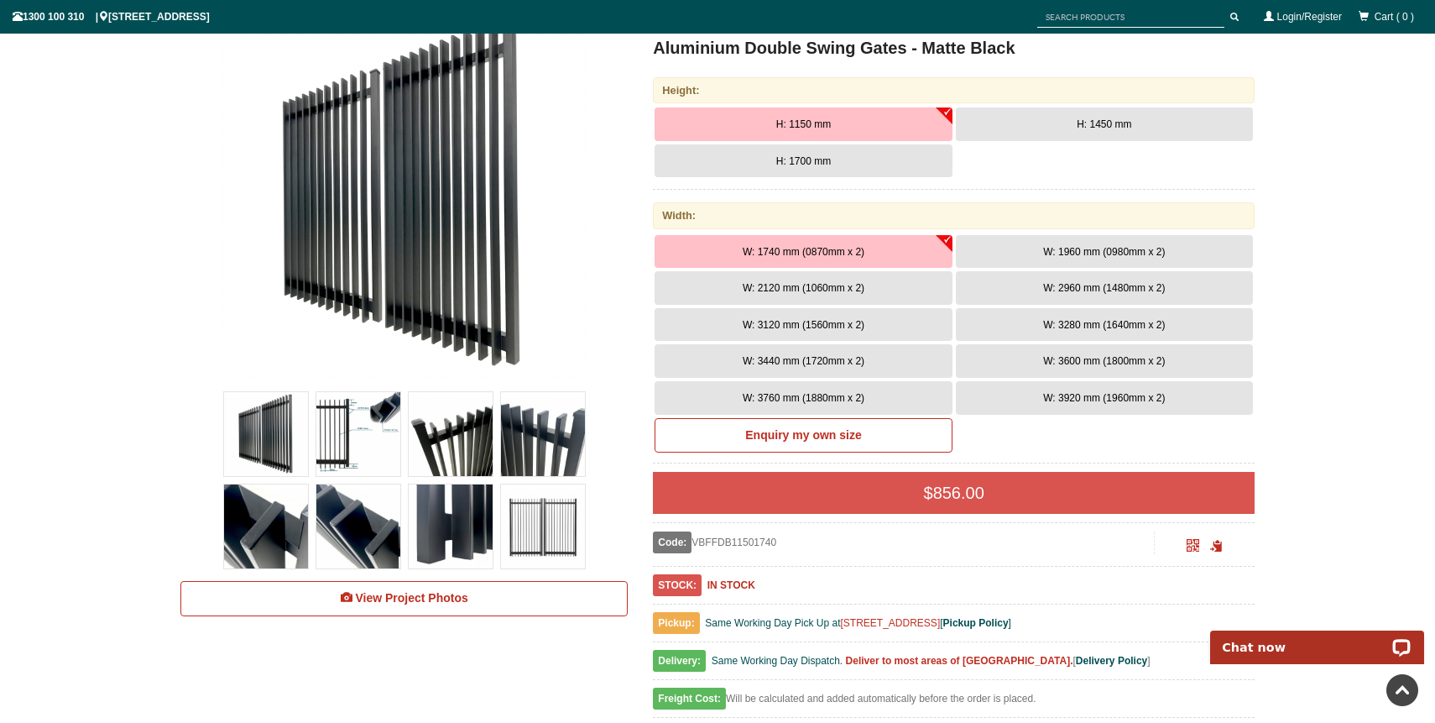
click at [1115, 400] on span "W: 3920 mm (1960mm x 2)" at bounding box center [1104, 398] width 122 height 12
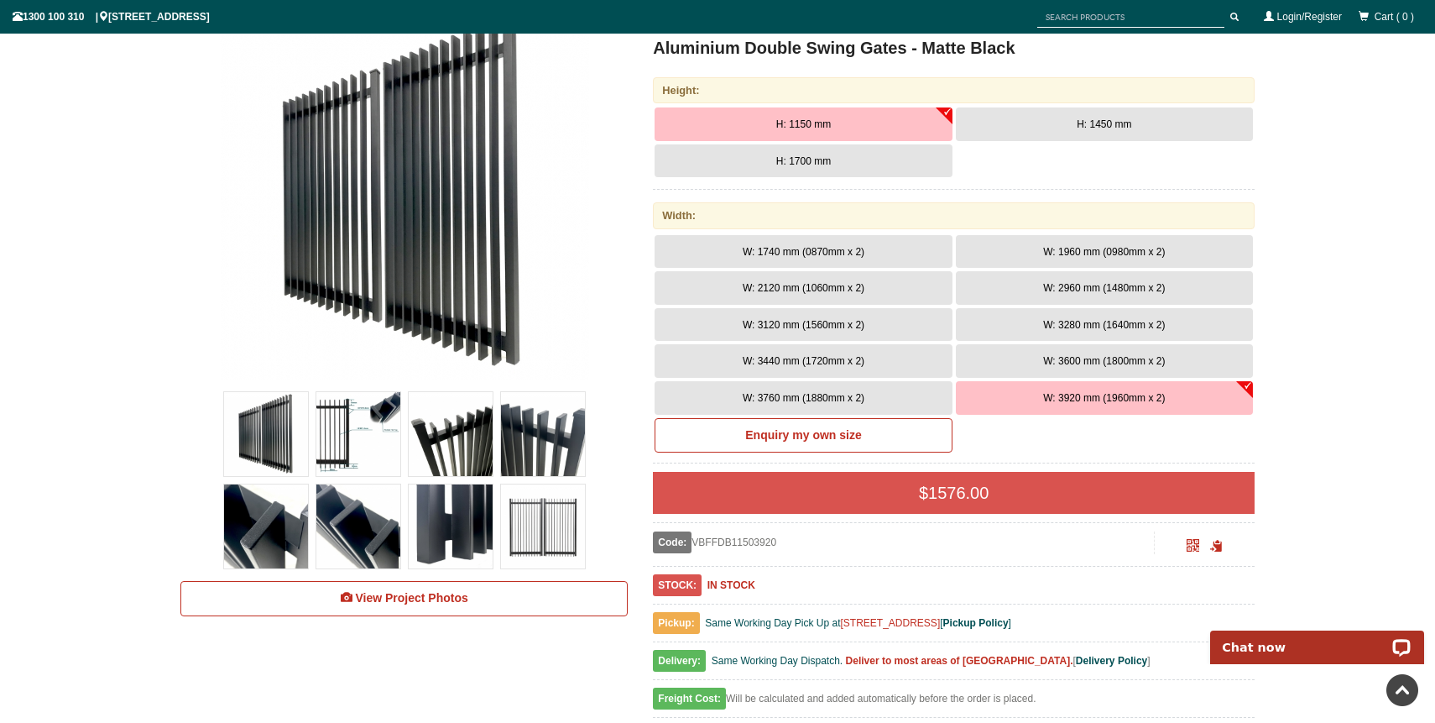
click at [874, 403] on button "W: 3760 mm (1880mm x 2)" at bounding box center [803, 398] width 297 height 34
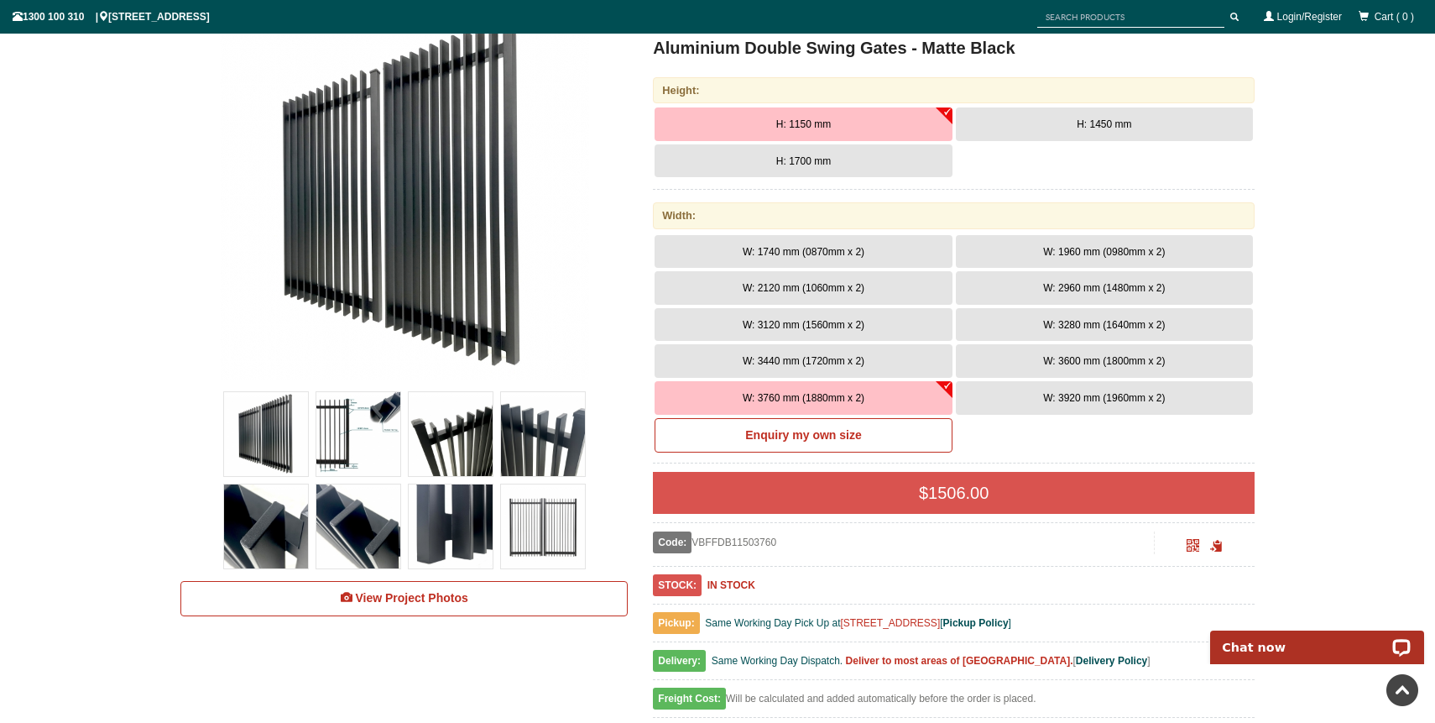
click at [1046, 403] on span "W: 3920 mm (1960mm x 2)" at bounding box center [1104, 398] width 122 height 12
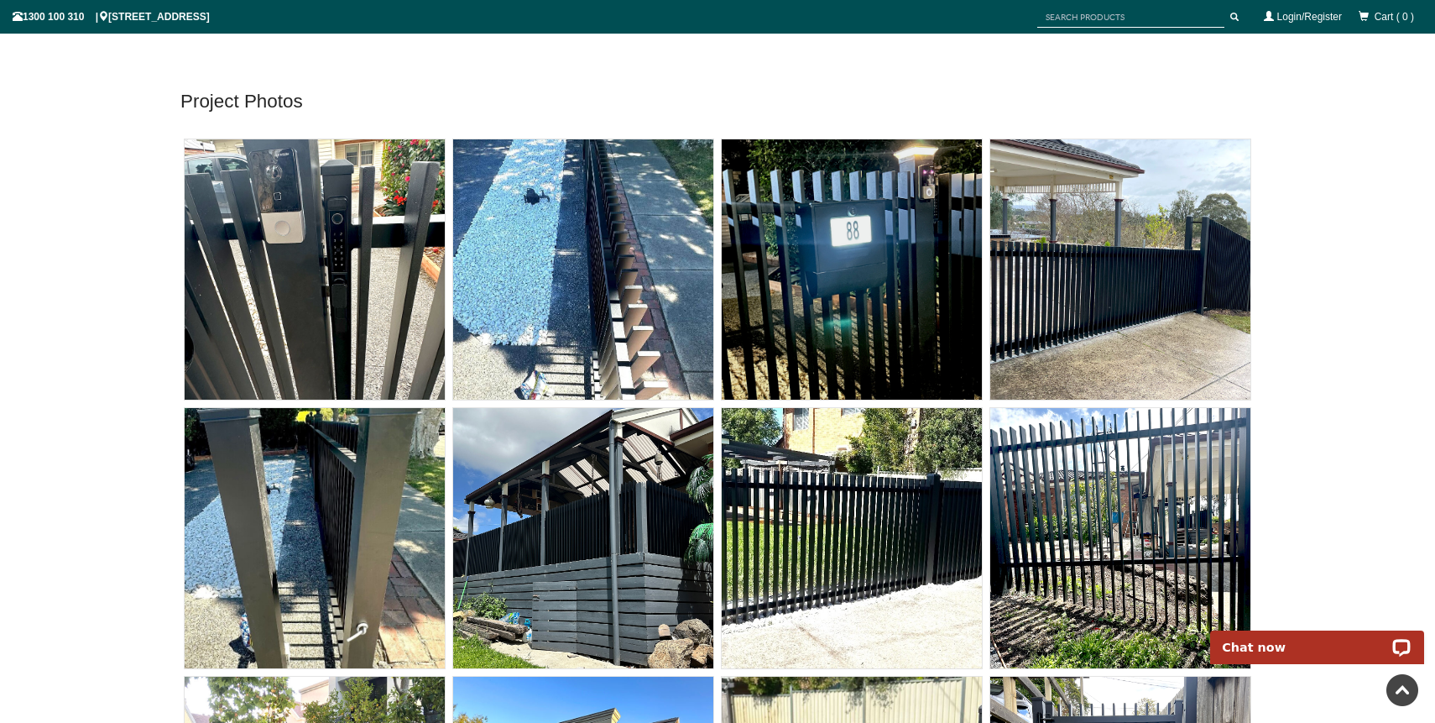
scroll to position [9444, 0]
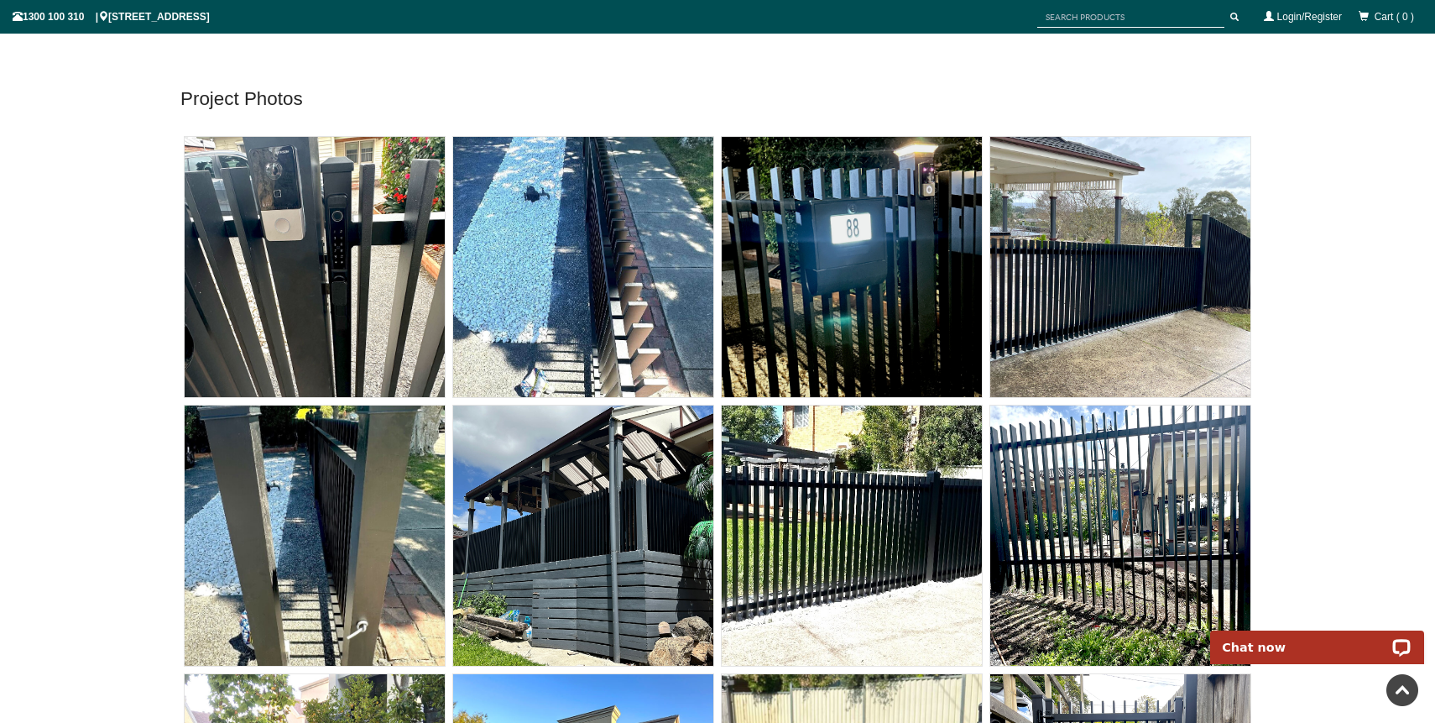
click at [258, 297] on img at bounding box center [315, 267] width 260 height 260
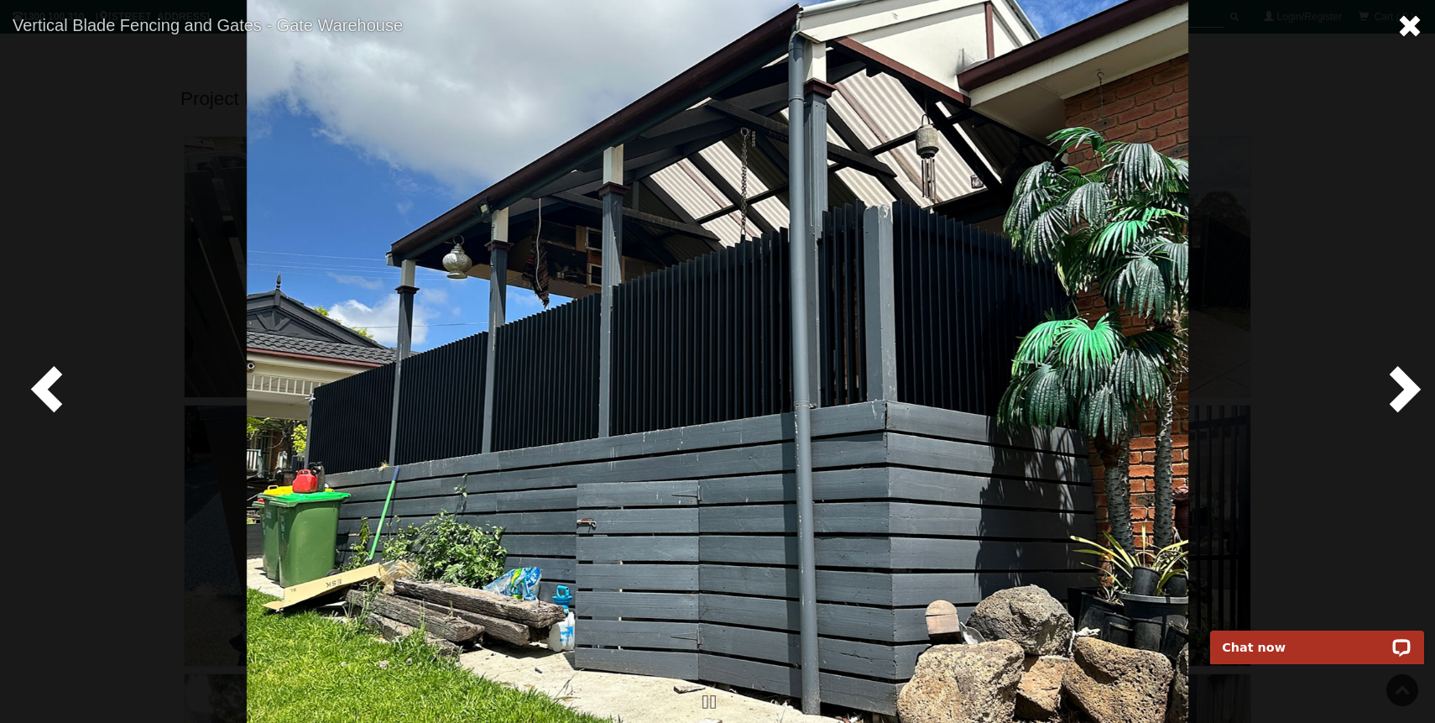
click at [1405, 25] on span at bounding box center [1409, 25] width 25 height 25
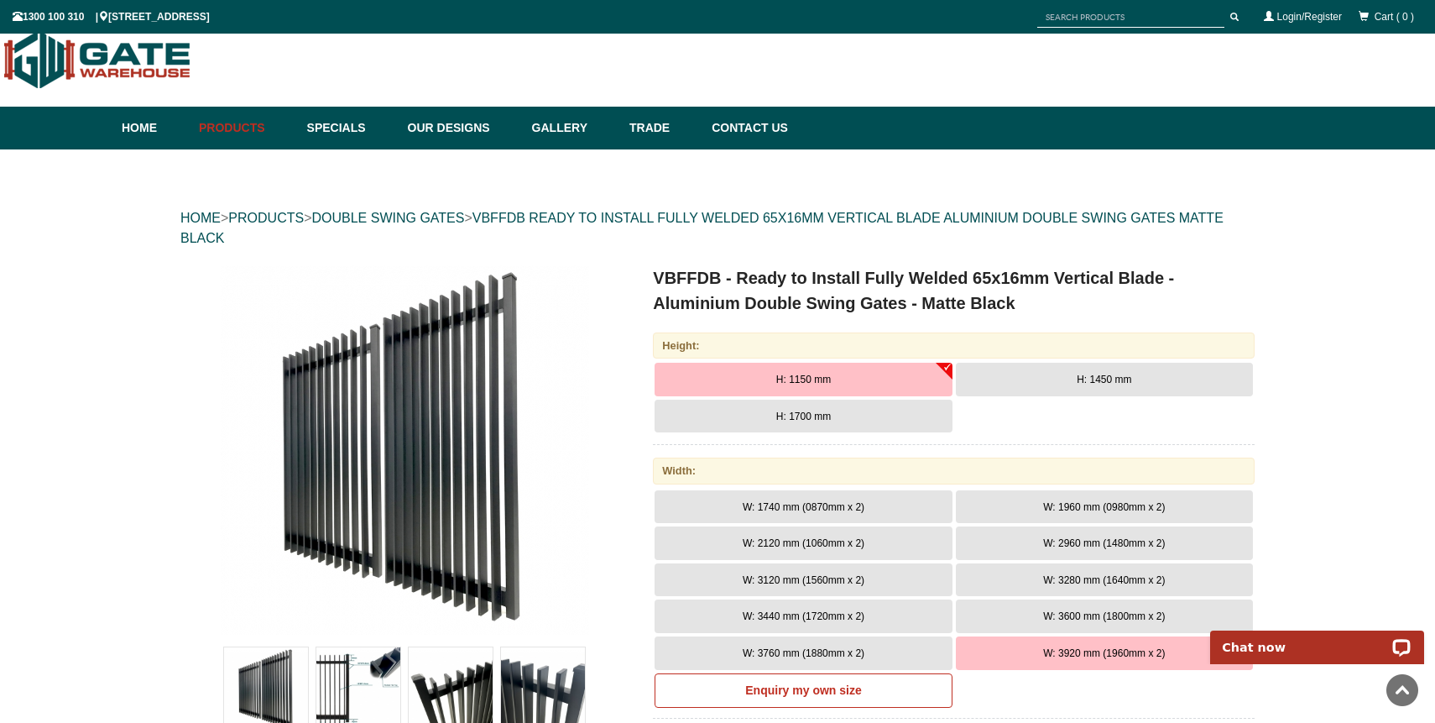
scroll to position [0, 0]
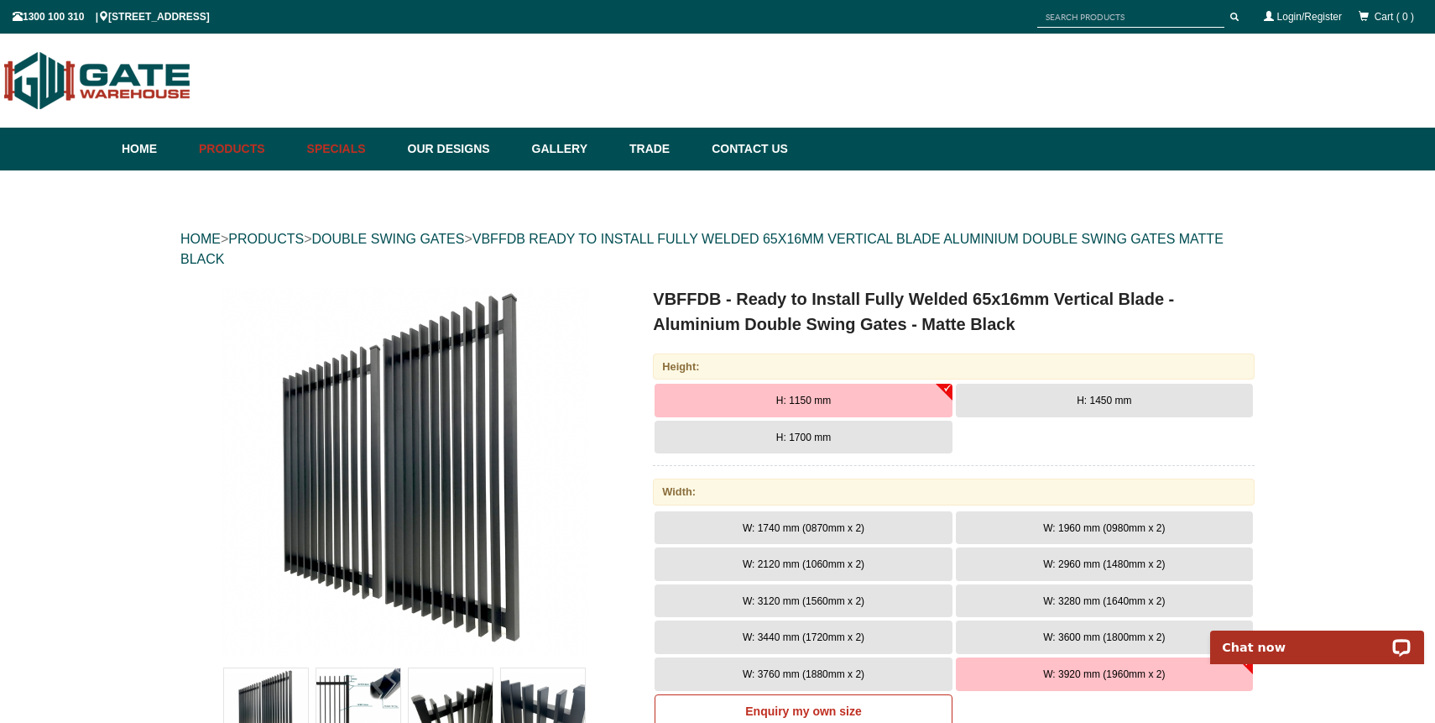
click at [348, 149] on link "Specials" at bounding box center [349, 149] width 101 height 43
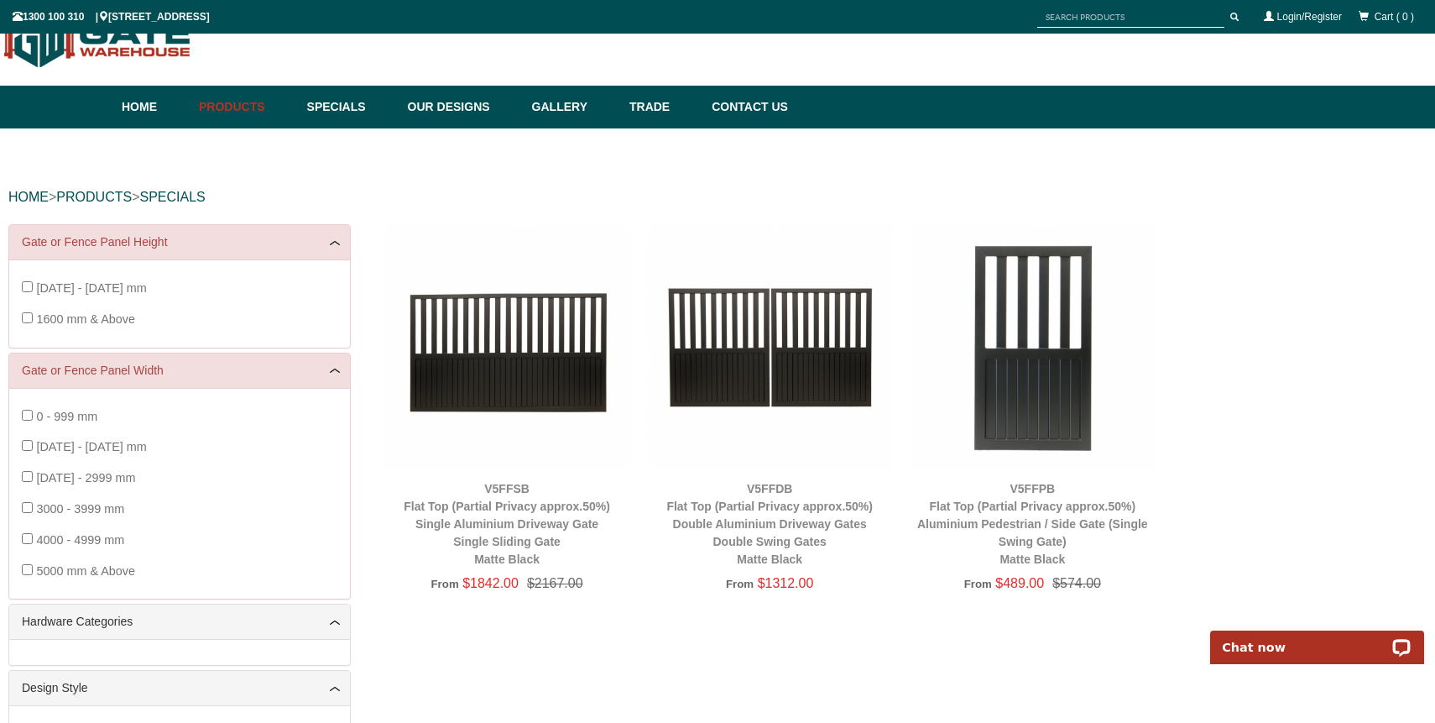
click at [743, 345] on img at bounding box center [770, 347] width 246 height 246
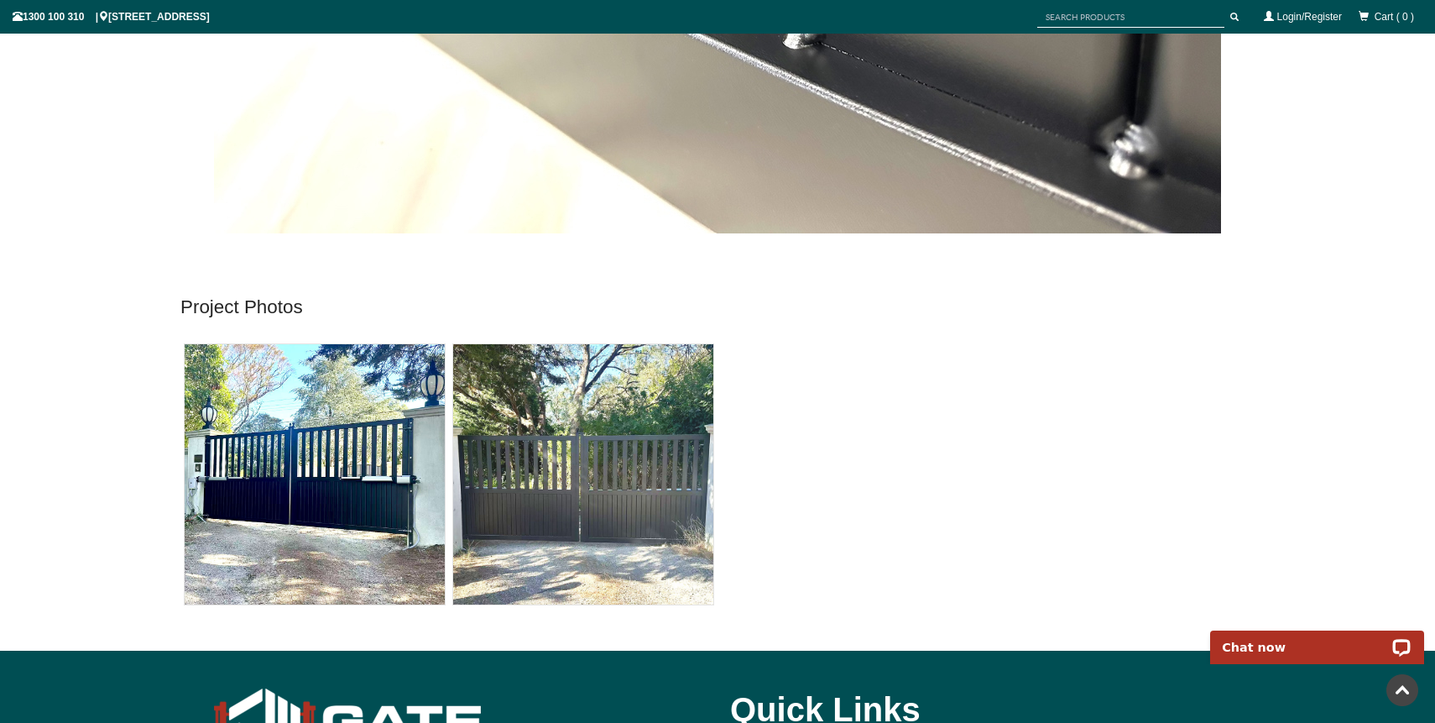
scroll to position [10106, 0]
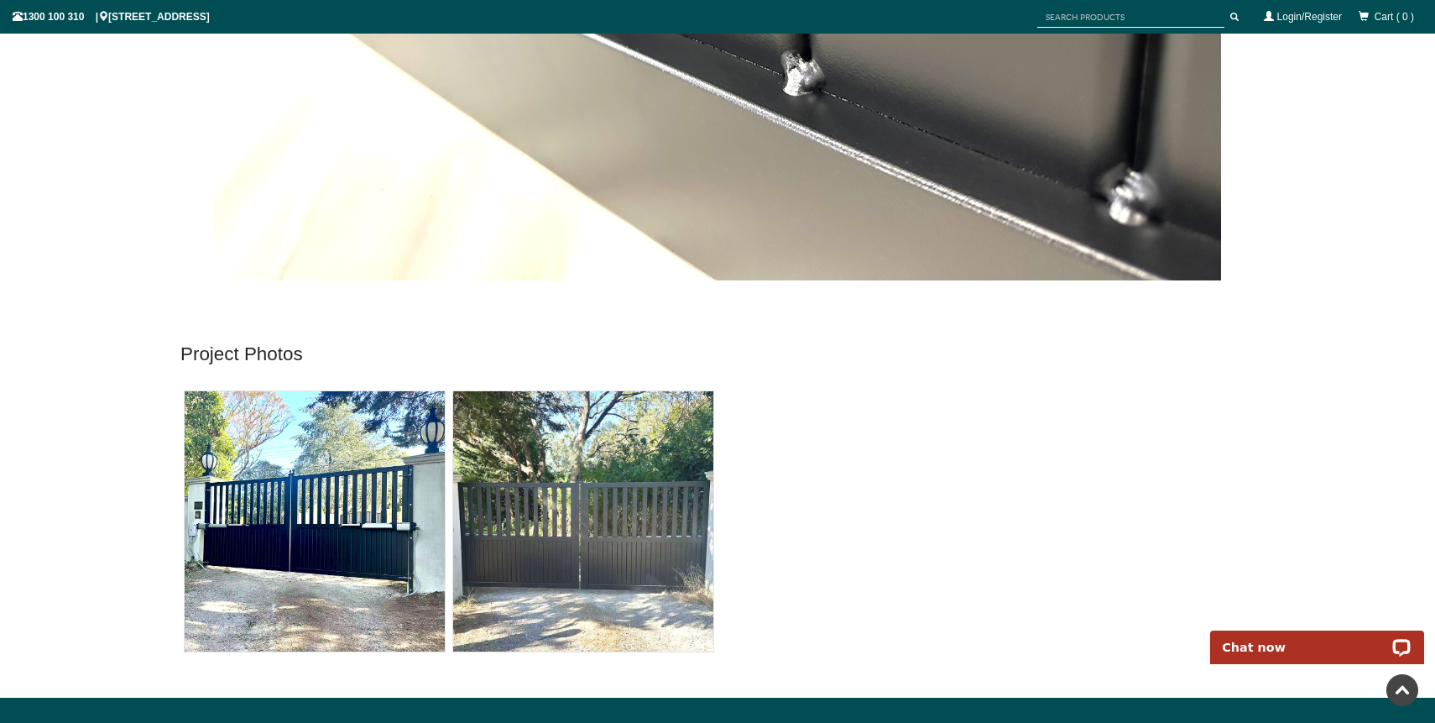
click at [380, 540] on img at bounding box center [315, 521] width 260 height 260
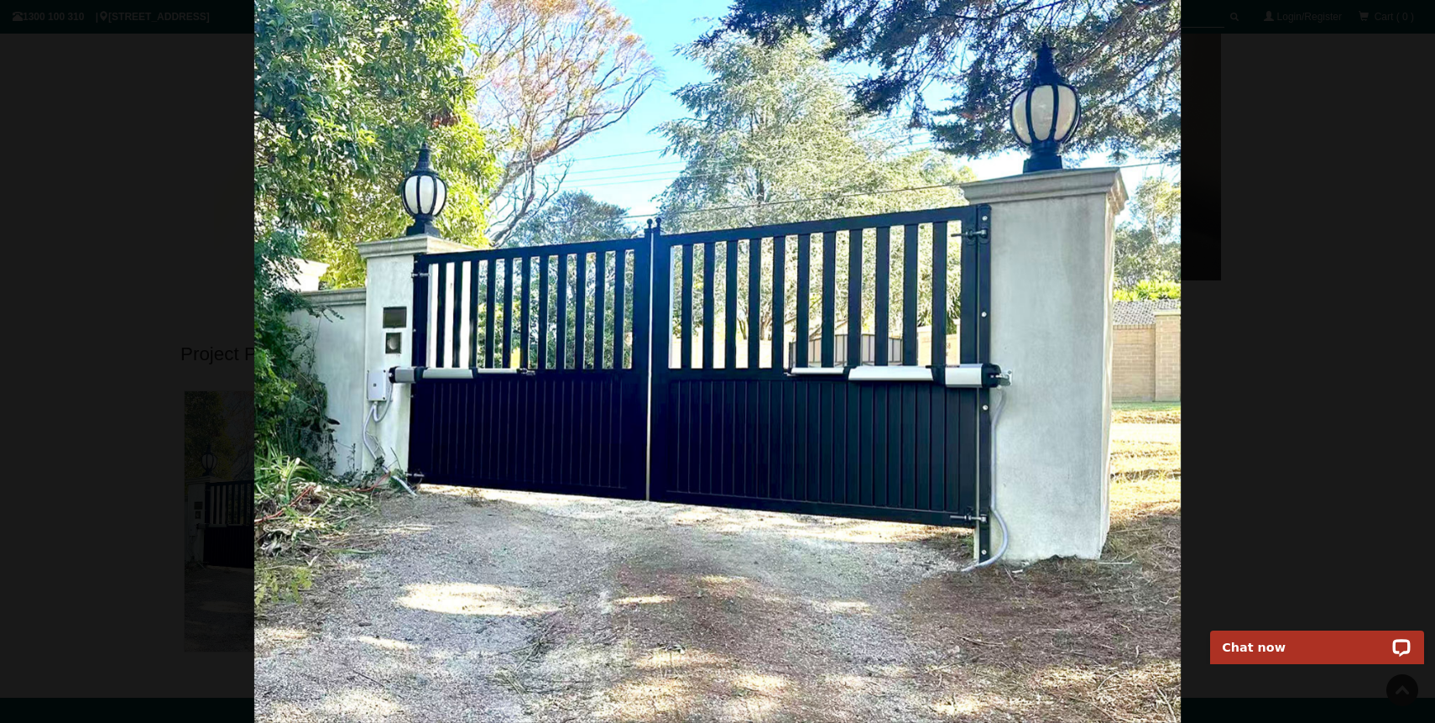
click at [931, 520] on img at bounding box center [717, 361] width 927 height 723
click at [1394, 382] on span at bounding box center [1401, 388] width 50 height 50
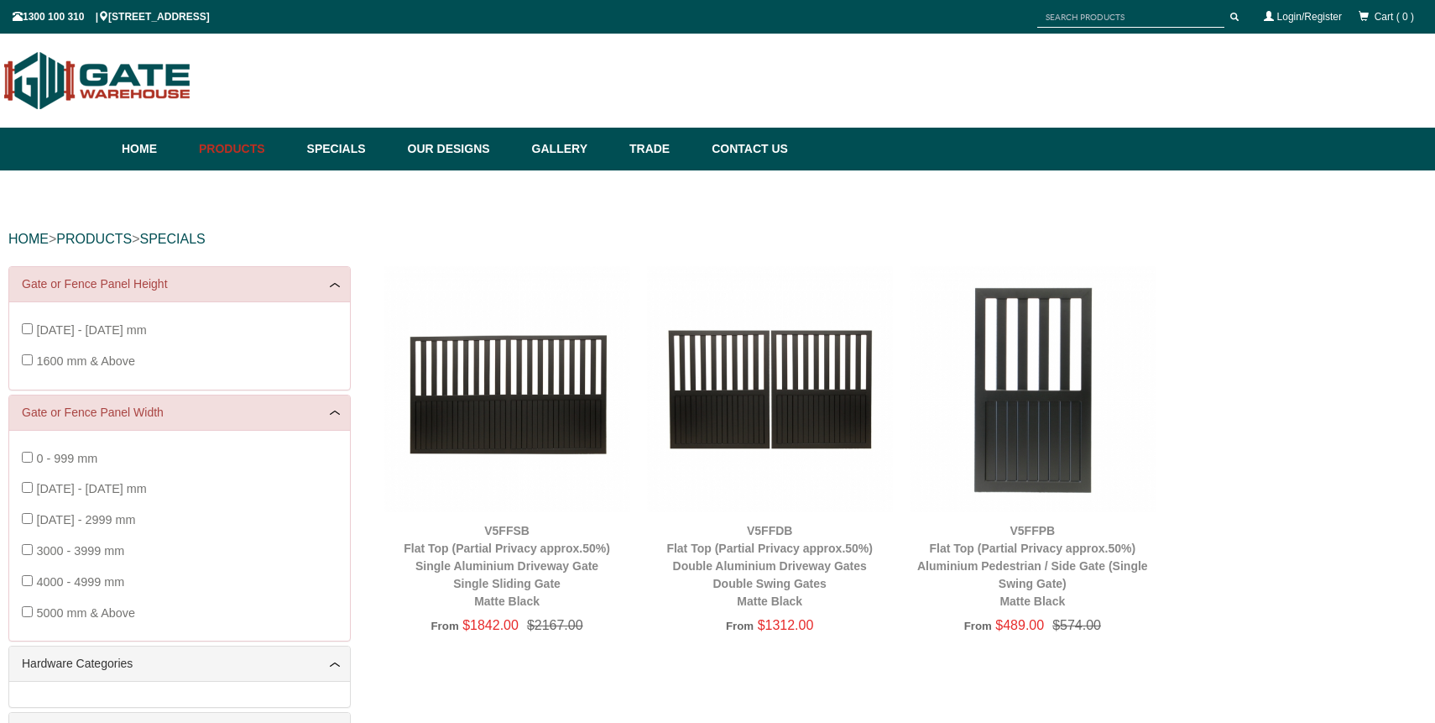
scroll to position [42, 0]
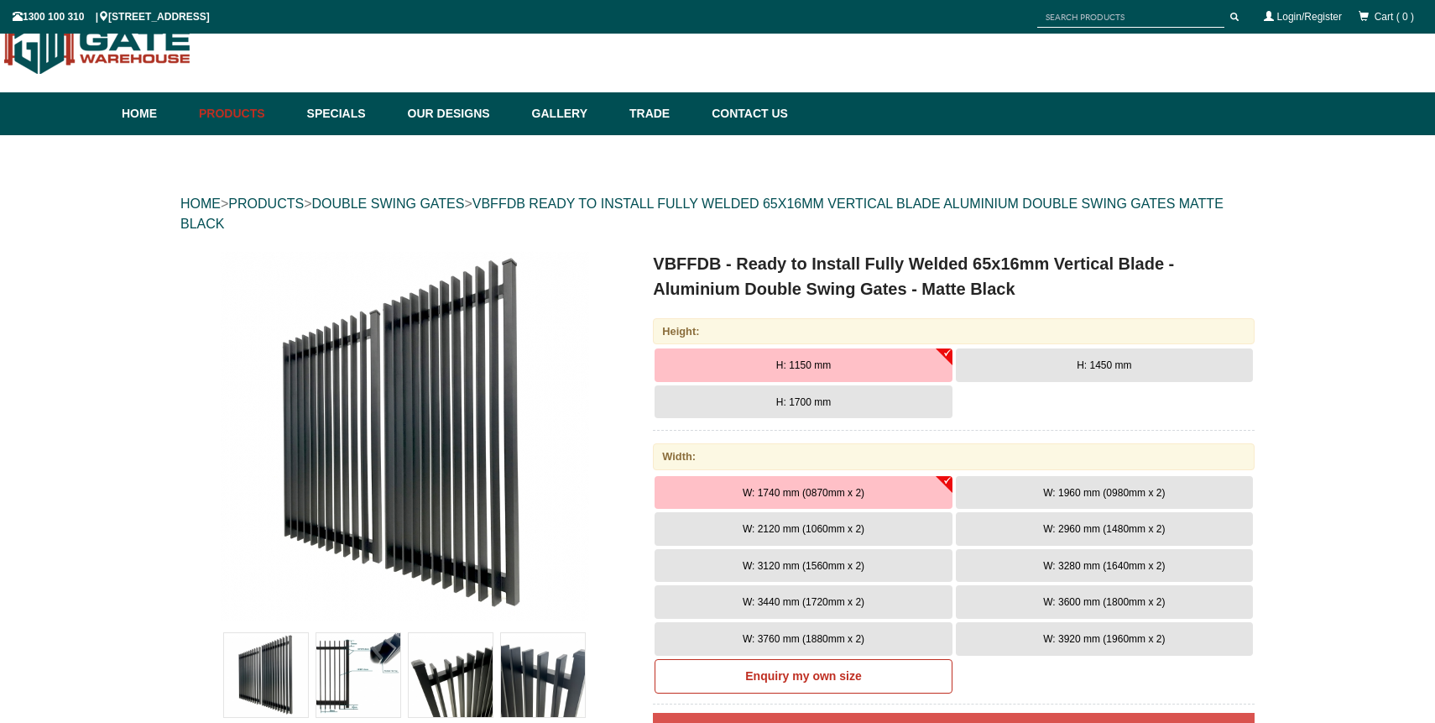
scroll to position [42, 0]
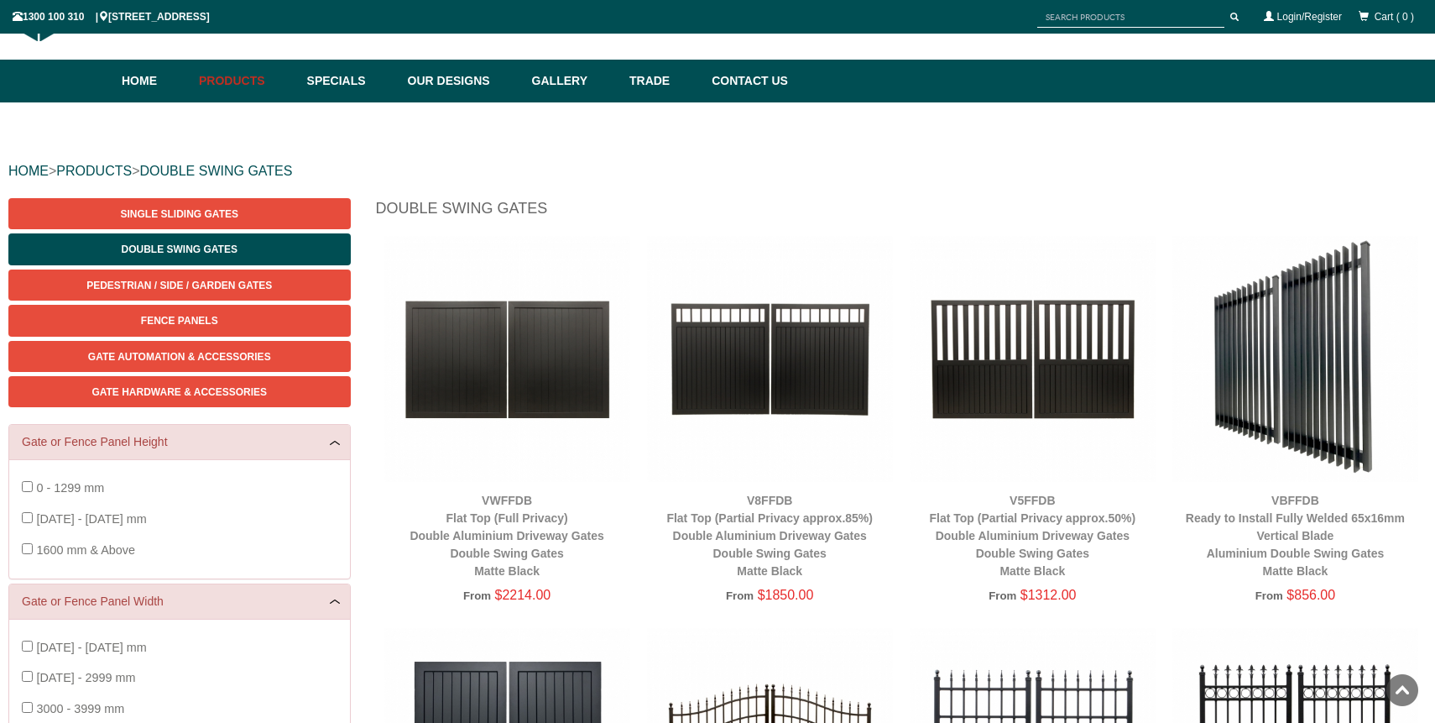
scroll to position [42, 0]
